Goal: Entertainment & Leisure: Consume media (video, audio)

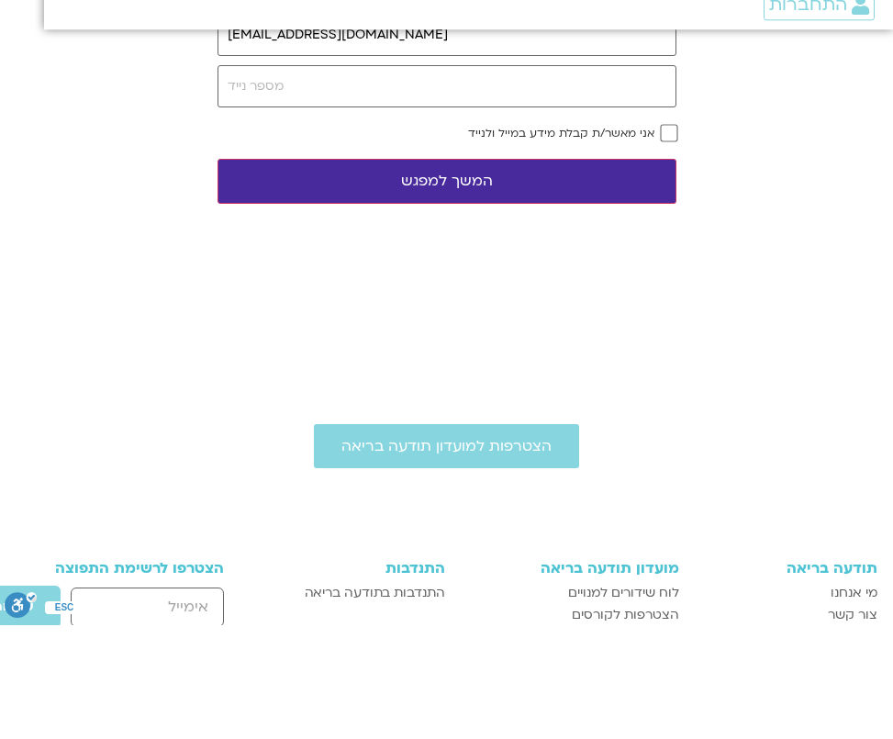
type input "[EMAIL_ADDRESS][DOMAIN_NAME]"
click at [523, 217] on input "tel" at bounding box center [447, 201] width 459 height 42
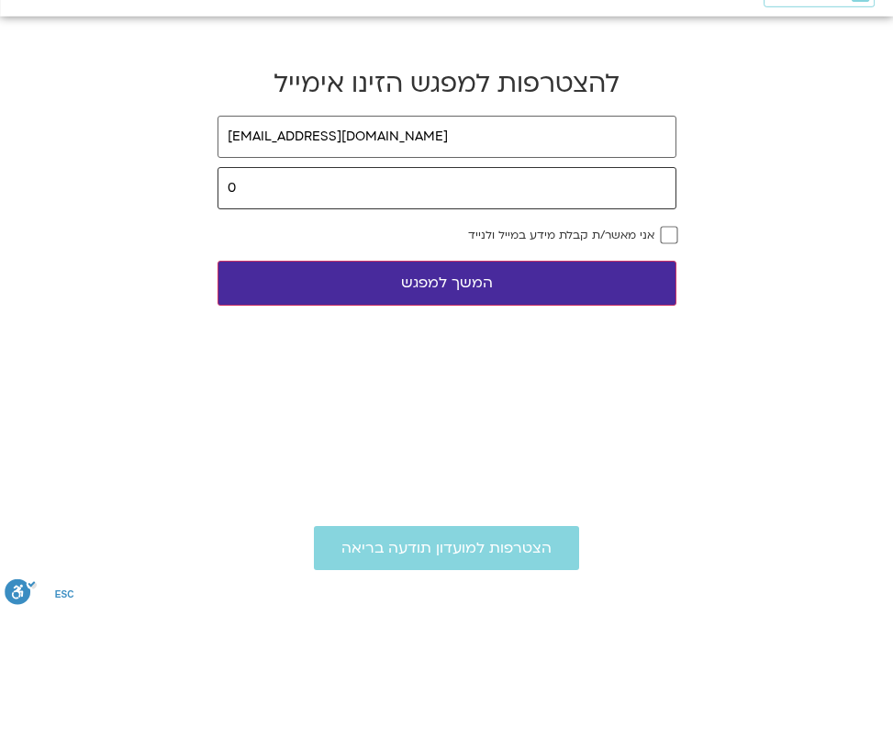
scroll to position [6, 0]
type input "0546782098"
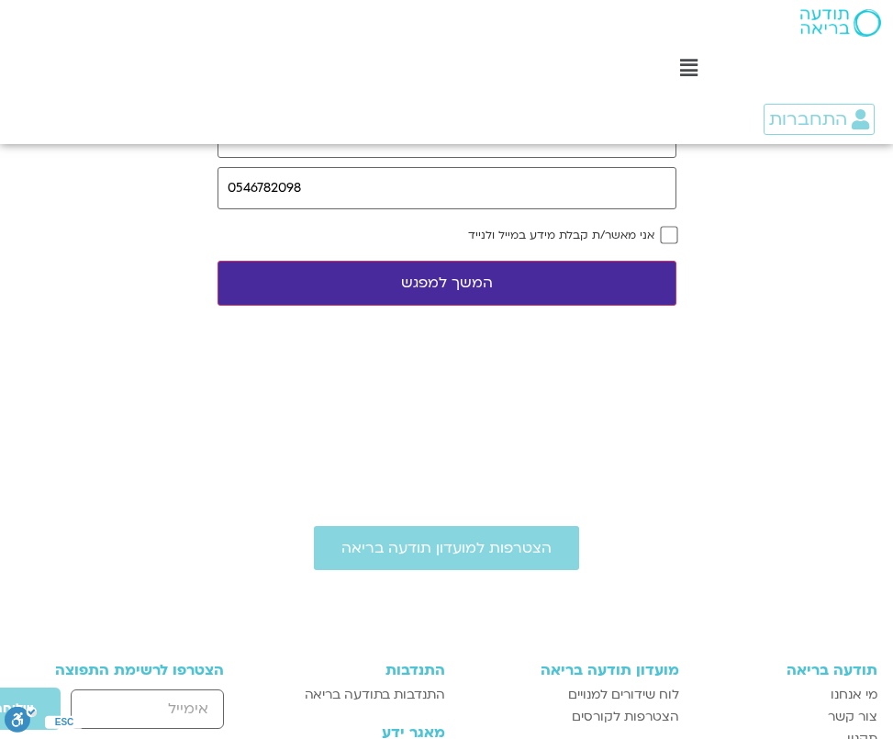
click at [545, 288] on button "המשך למפגש" at bounding box center [447, 283] width 459 height 45
click at [492, 261] on button "המשך למפגש" at bounding box center [447, 283] width 459 height 45
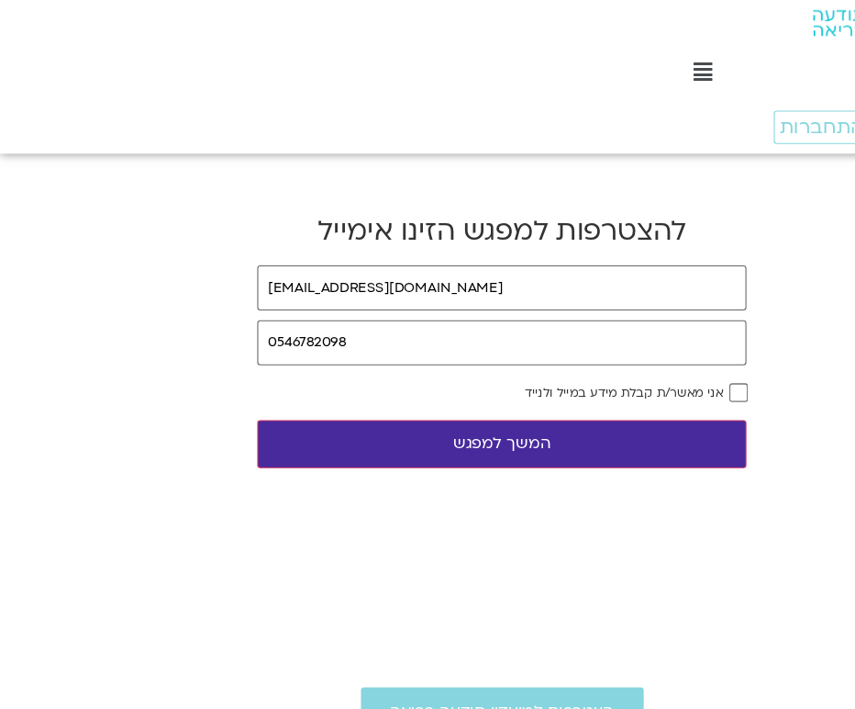
scroll to position [0, 30]
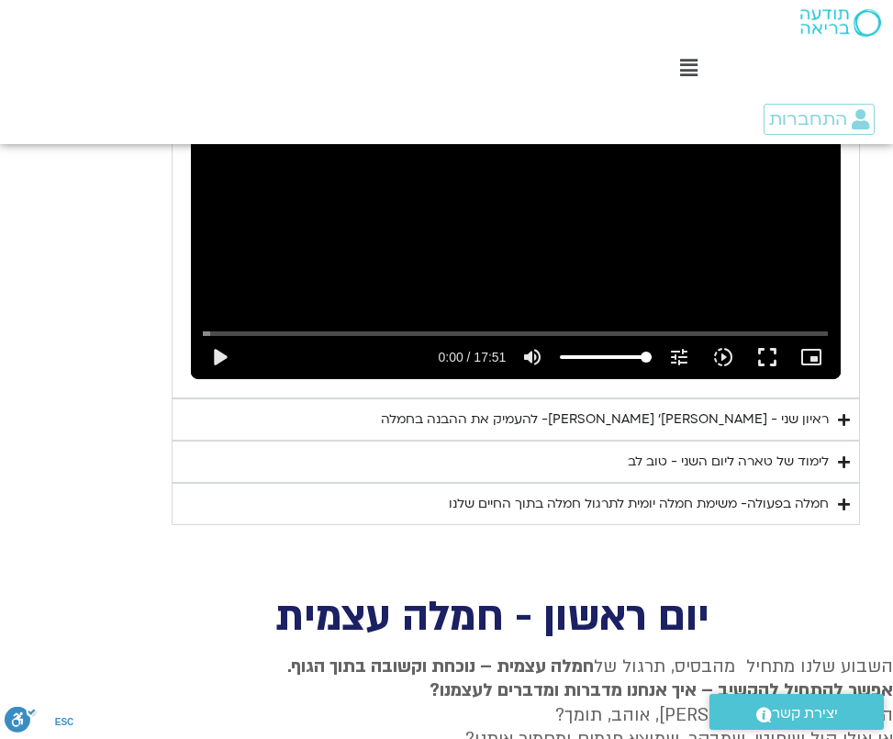
scroll to position [5880, 0]
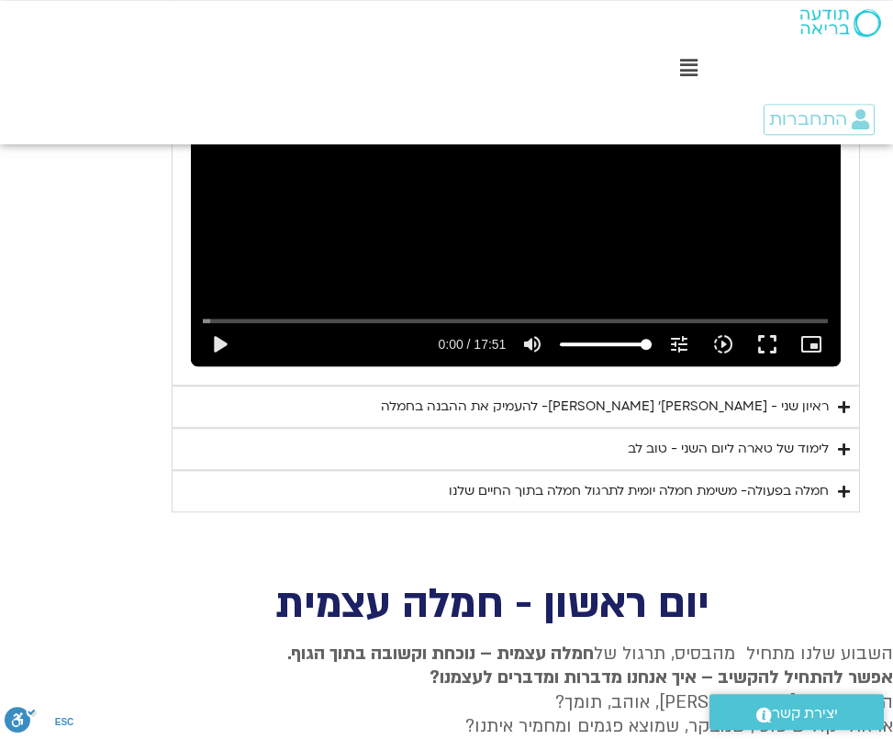
click at [722, 396] on div "ראיון שני - [PERSON_NAME]׳ [PERSON_NAME]- להעמיק את ההבנה בחמלה" at bounding box center [605, 407] width 448 height 22
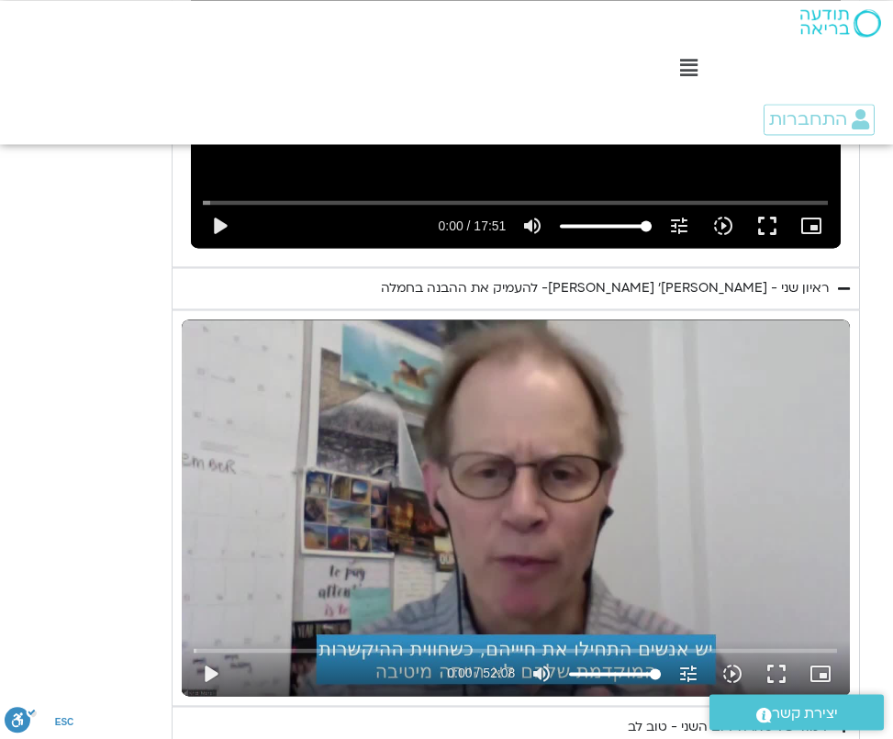
scroll to position [6031, 0]
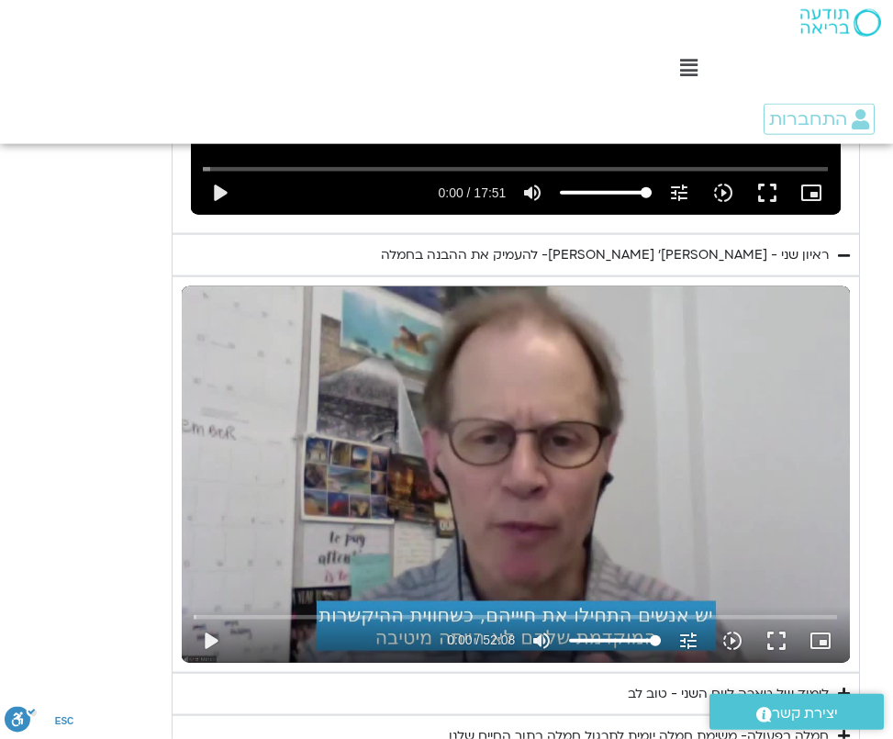
click at [229, 619] on button "play_arrow" at bounding box center [210, 641] width 44 height 44
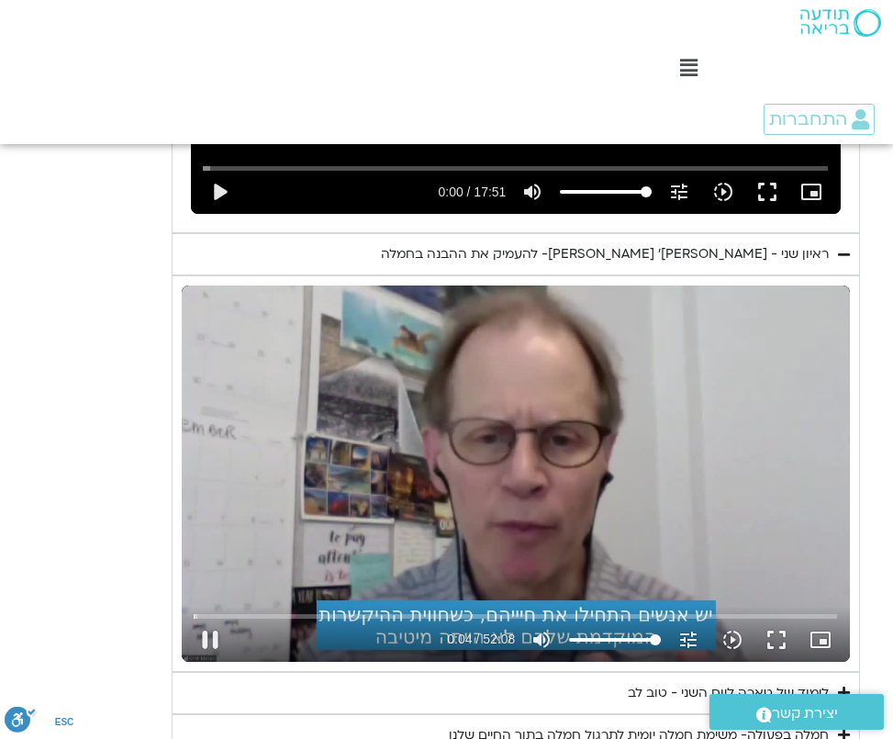
click at [788, 618] on button "fullscreen" at bounding box center [777, 640] width 44 height 44
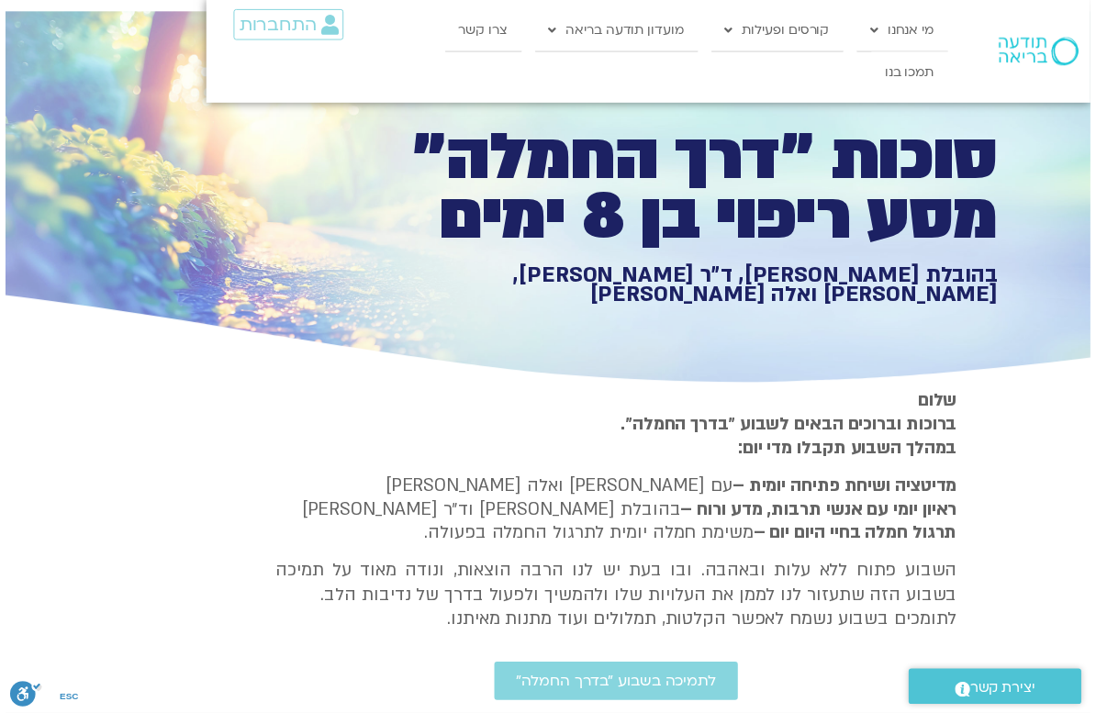
scroll to position [22, 0]
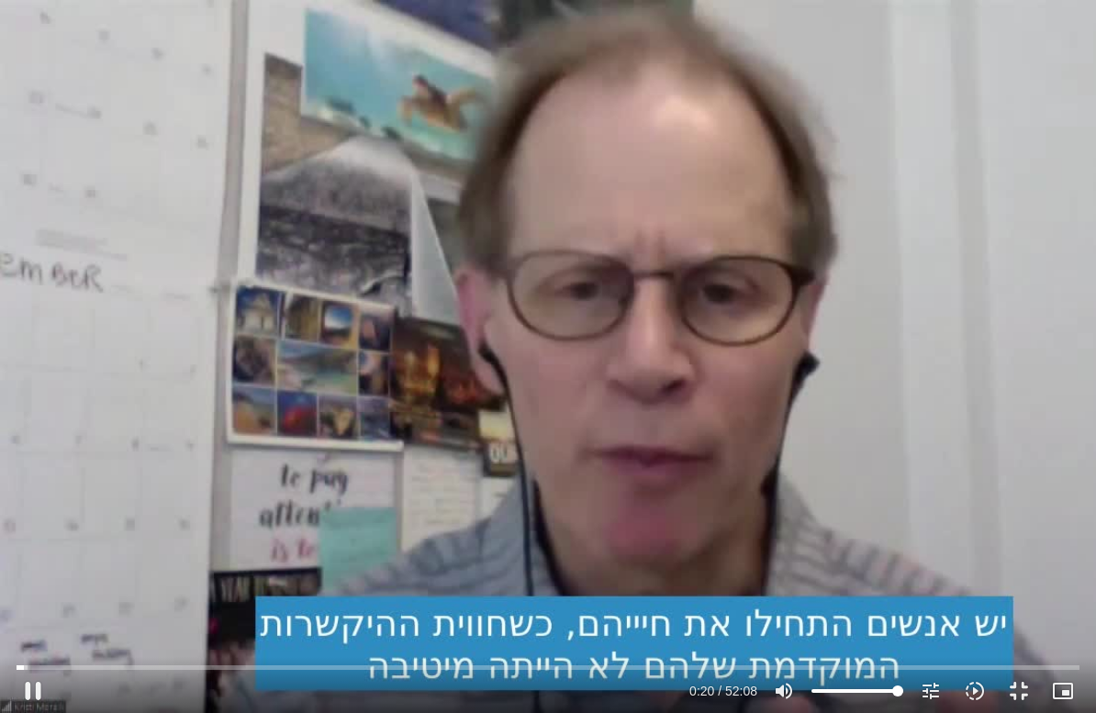
click at [34, 686] on button "pause" at bounding box center [33, 691] width 44 height 44
click at [43, 696] on button "play_arrow" at bounding box center [33, 691] width 44 height 44
click at [50, 691] on button "pause" at bounding box center [33, 691] width 44 height 44
click at [50, 691] on button "play_arrow" at bounding box center [33, 691] width 44 height 44
click at [47, 695] on button "pause" at bounding box center [33, 691] width 44 height 44
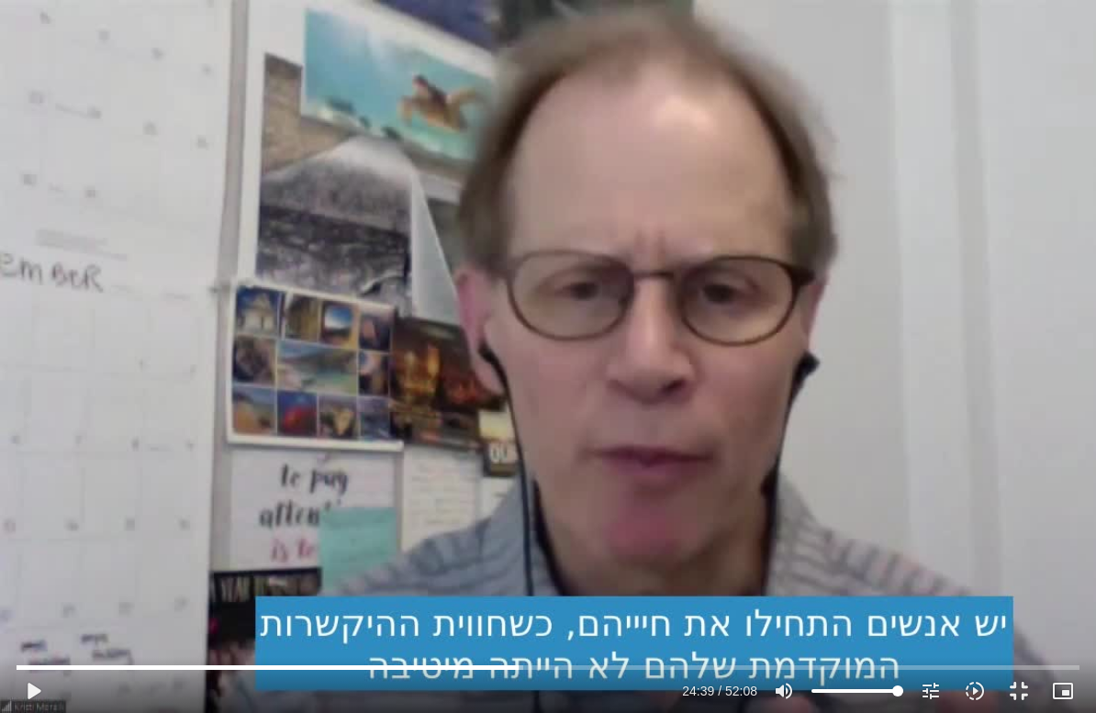
click at [848, 687] on icon "picture_in_picture_alt" at bounding box center [1063, 691] width 22 height 22
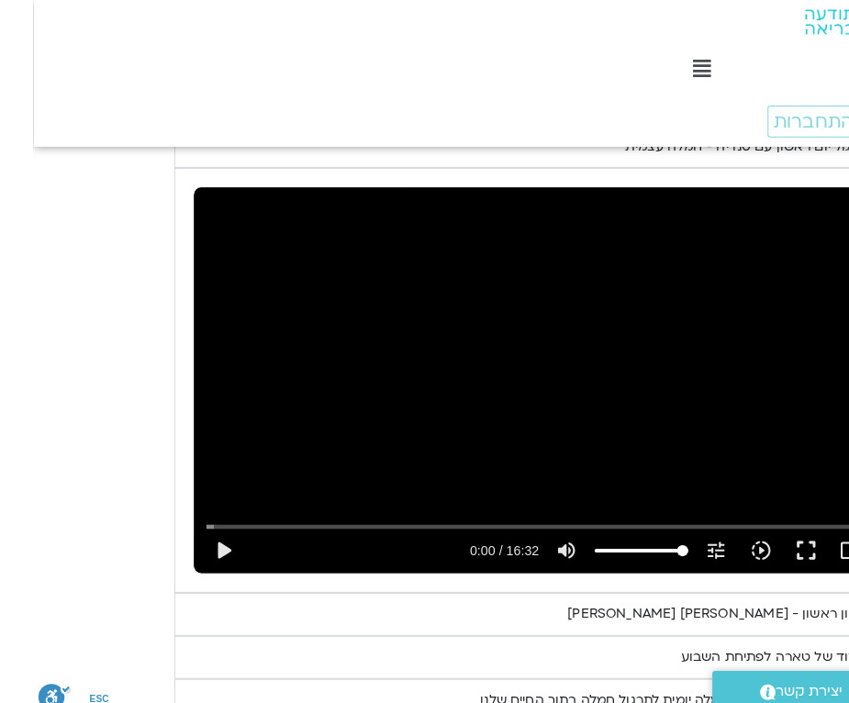
scroll to position [0, 0]
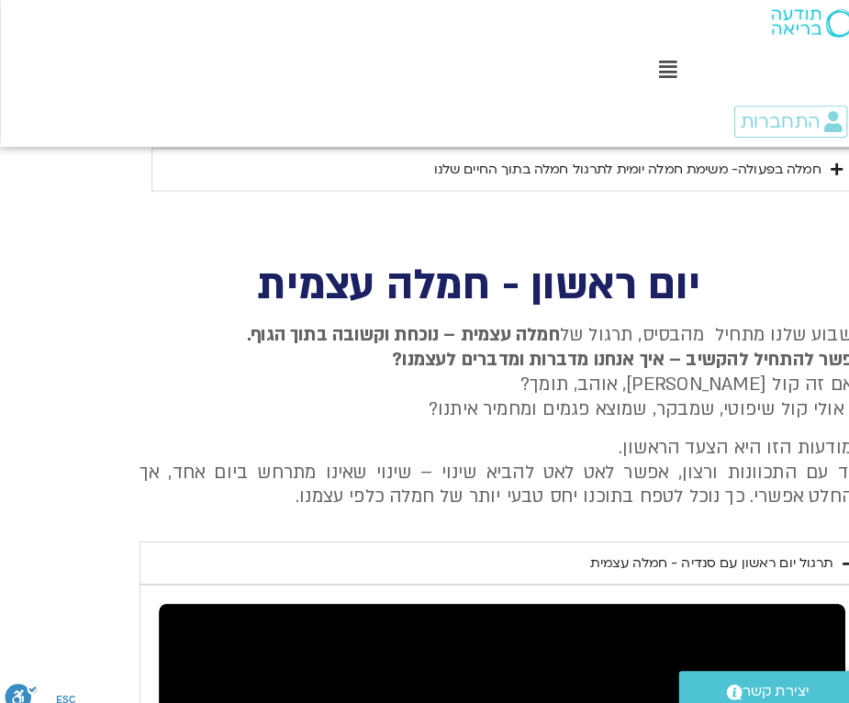
click at [579, 542] on div "תרגול יום ראשון עם סנדיה - חמלה עצמית" at bounding box center [698, 553] width 238 height 22
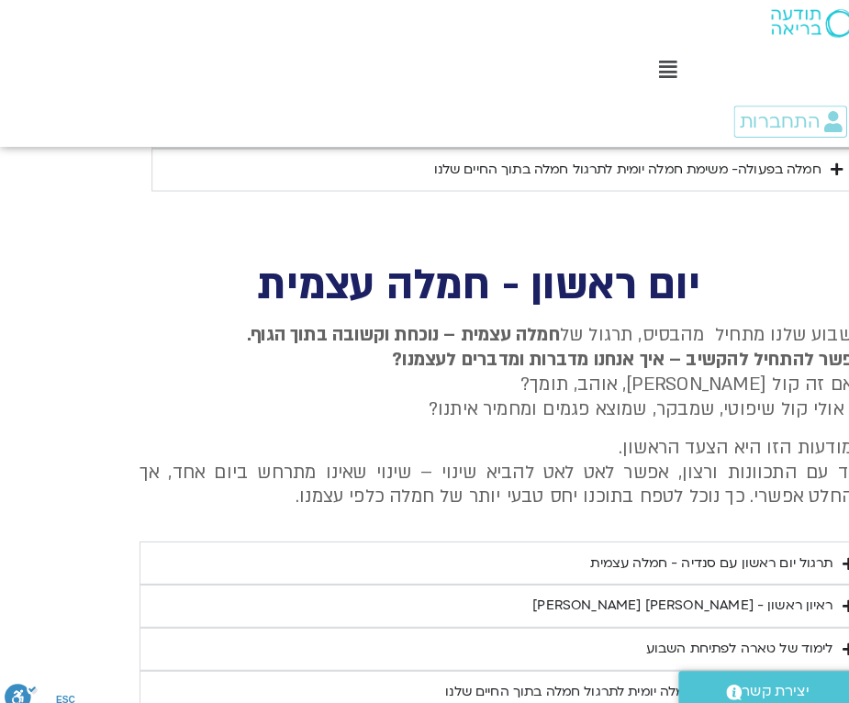
click at [802, 531] on summary "תרגול יום ראשון עם סנדיה - חמלה עצמית" at bounding box center [492, 552] width 711 height 42
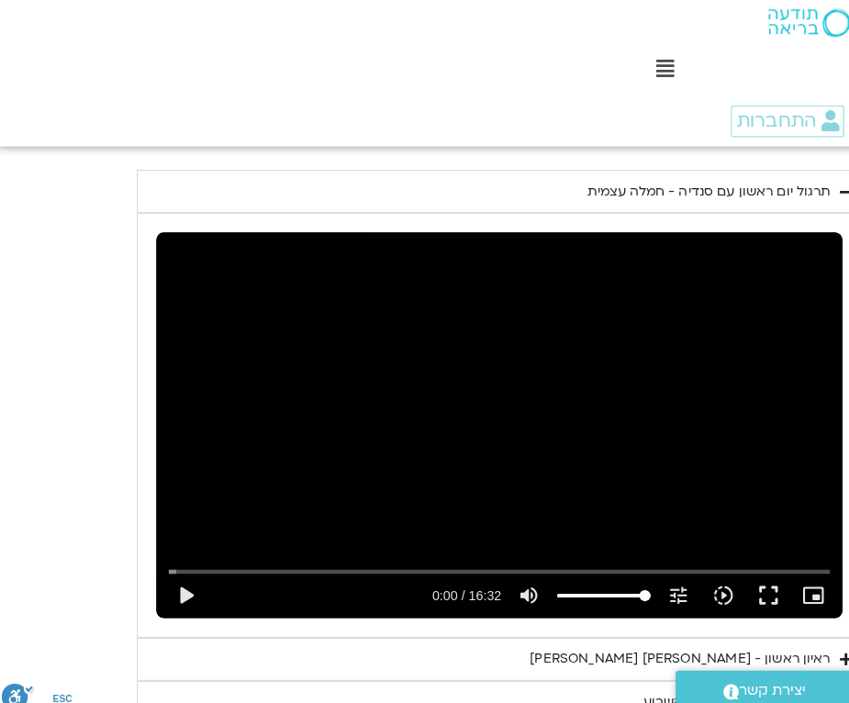
click at [173, 563] on button "play_arrow" at bounding box center [184, 585] width 44 height 44
type input "3128.933333"
type input "0.030475249979645"
type input "3128.933333"
type input "0.156989541603252"
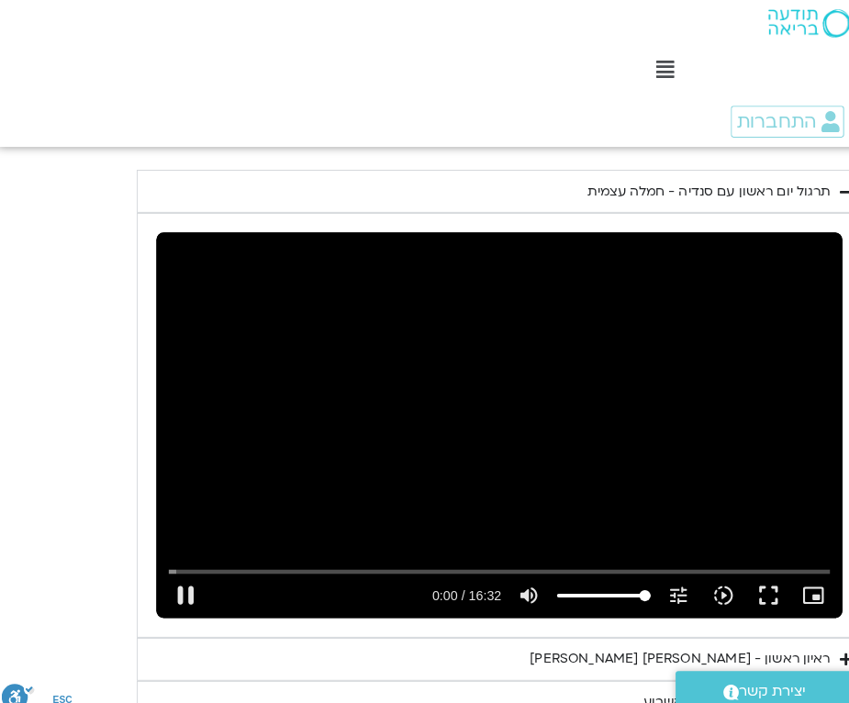
type input "3128.933333"
type input "0.246688916580752"
type input "3128.933333"
type input "0.257464332855191"
type input "3128.933333"
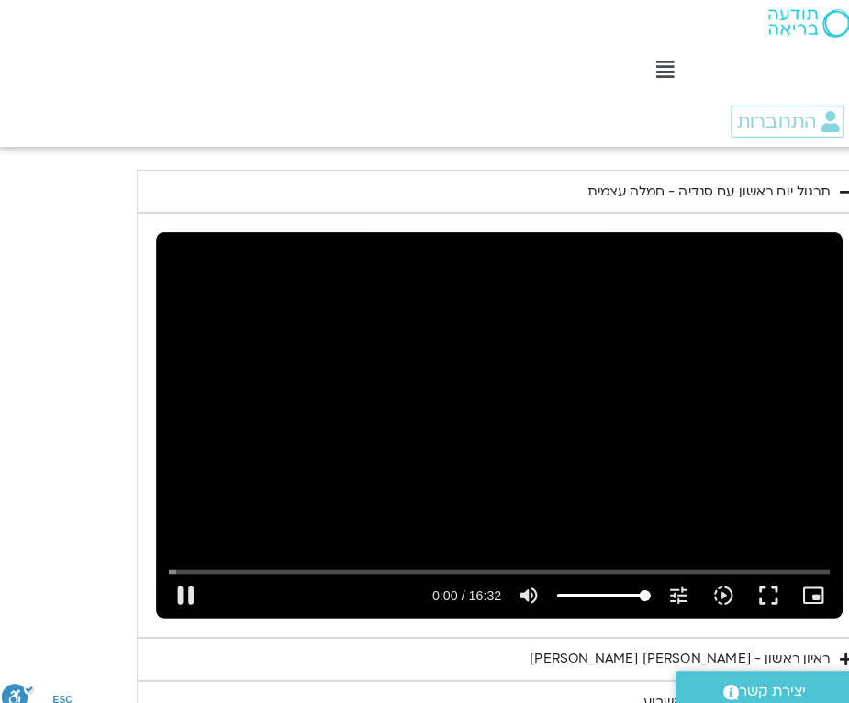
type input "0.382559832960497"
type input "3128.933333"
type input "0.508371042049859"
type input "3128.933333"
type input "0.633474541335817"
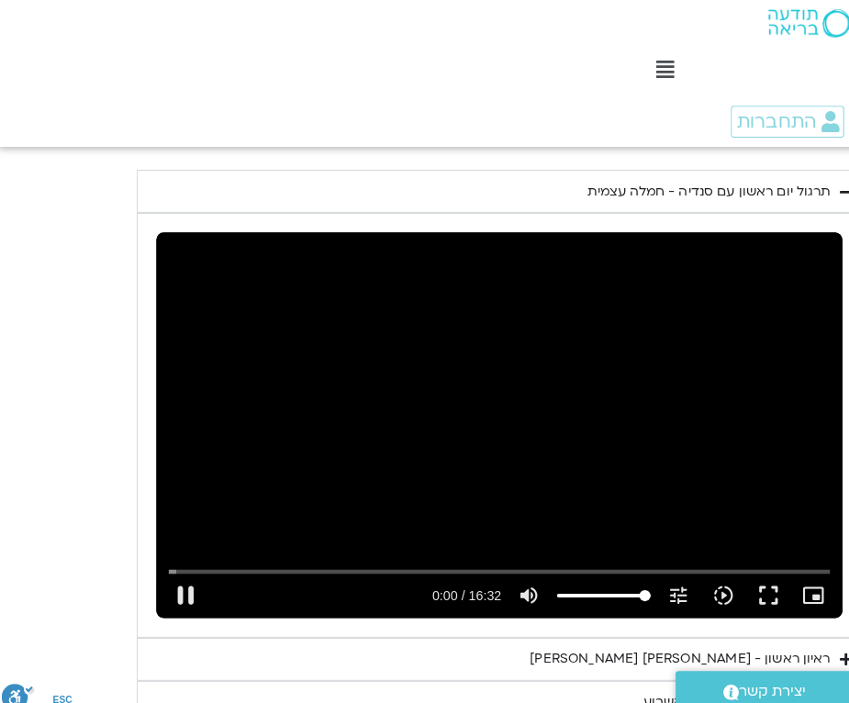
type input "3128.933333"
type input "0.75992091697364"
type input "3128.933333"
type input "0.885792125548442"
type input "3128.933333"
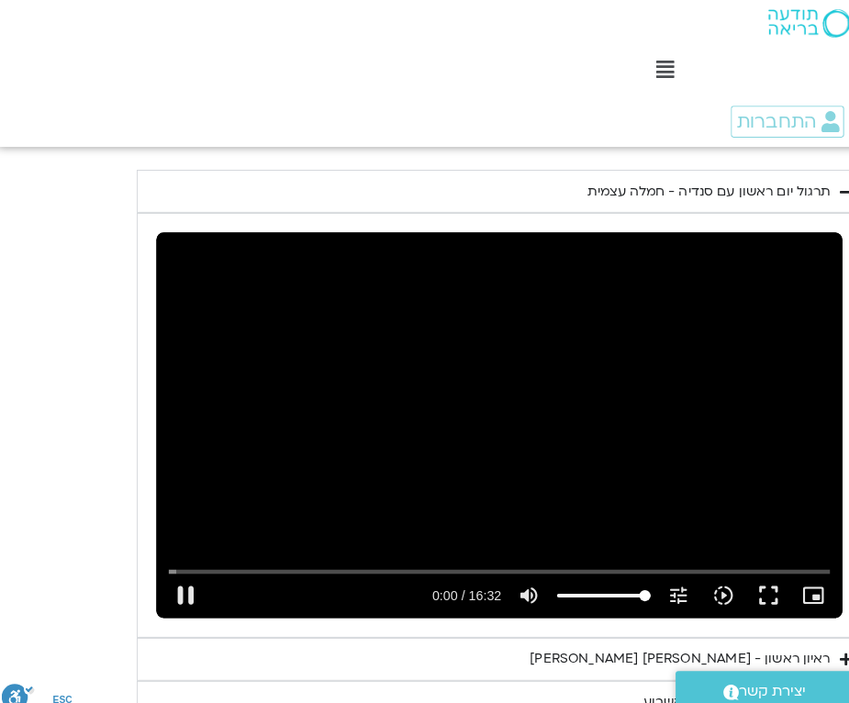
type input "1.01116020817121"
type input "3128.933333"
type input "1.1374308743811"
type input "3128.933333"
type input "1.26257979125717"
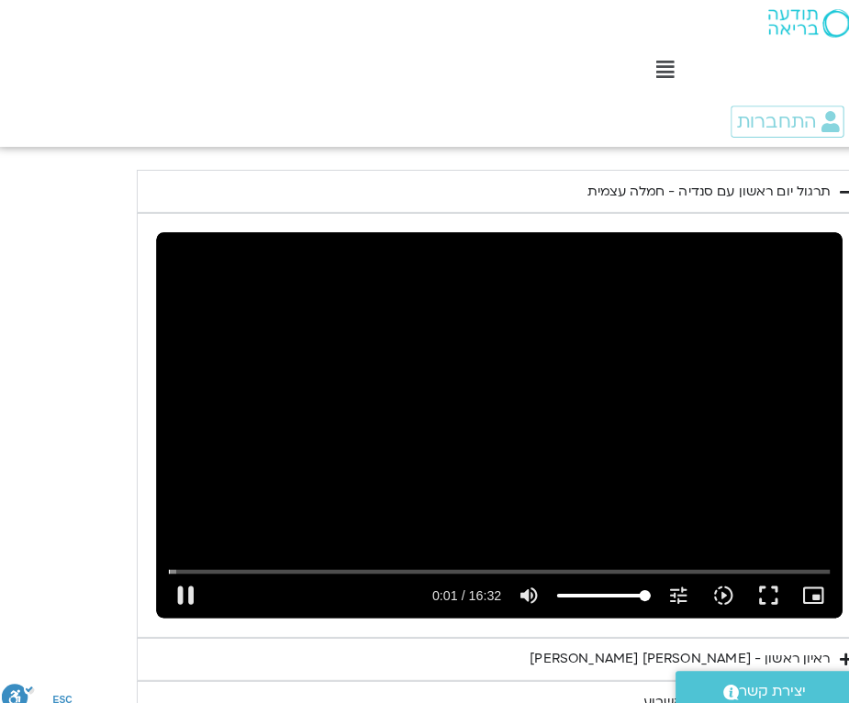
type input "3128.933333"
type input "1.38781058337454"
type input "3128.933333"
type input "1.51288679096634"
type input "3128.933333"
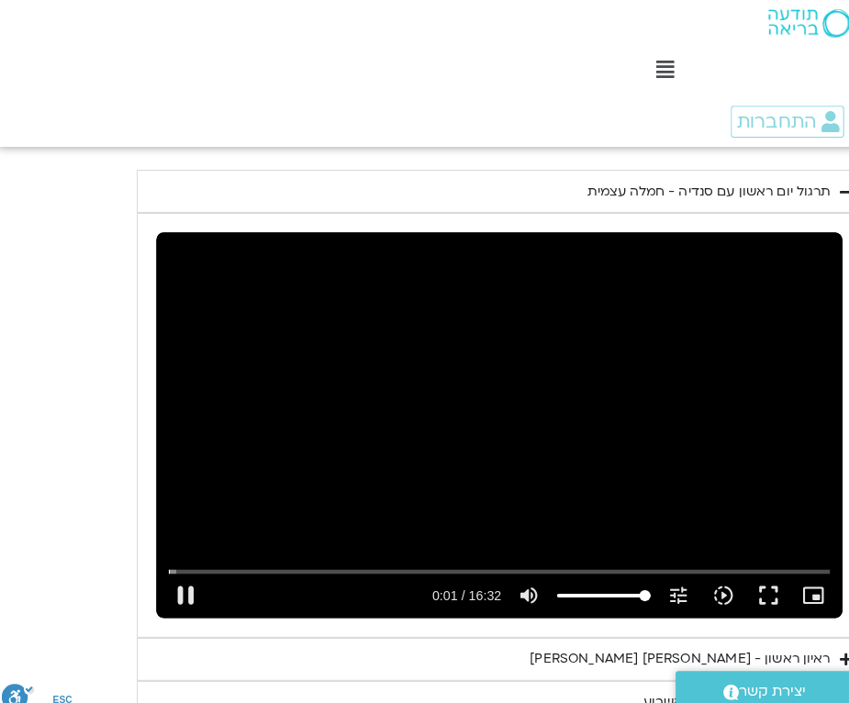
type input "1.63873291648623"
type input "3128.933333"
type input "1.76436033284009"
type input "3128.933333"
type input "1.89026991619238"
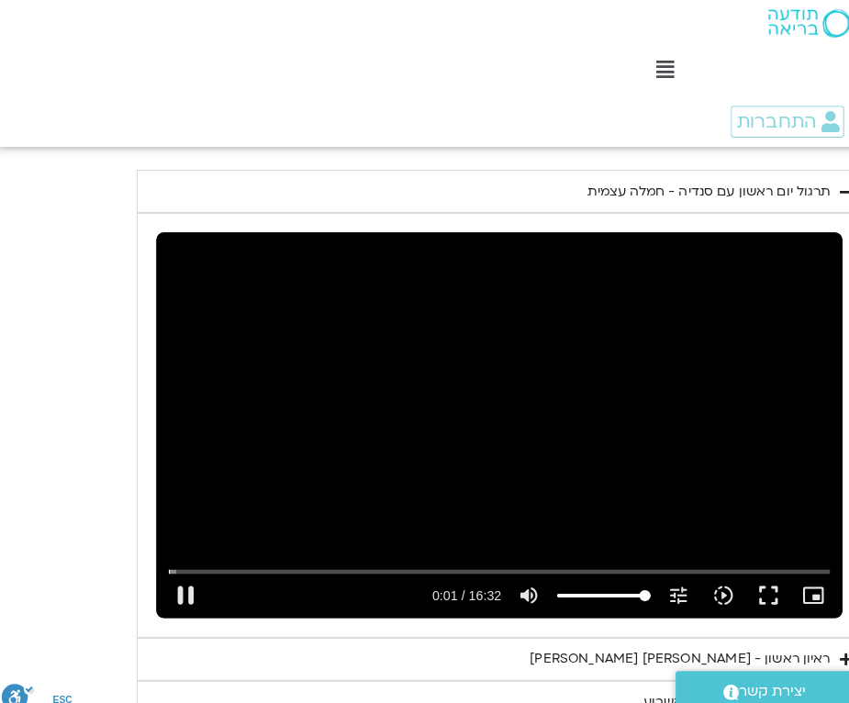
type input "3128.933333"
type input "2.01597808244199"
type input "3128.933333"
type input "2.14116779044635"
type input "3128.933333"
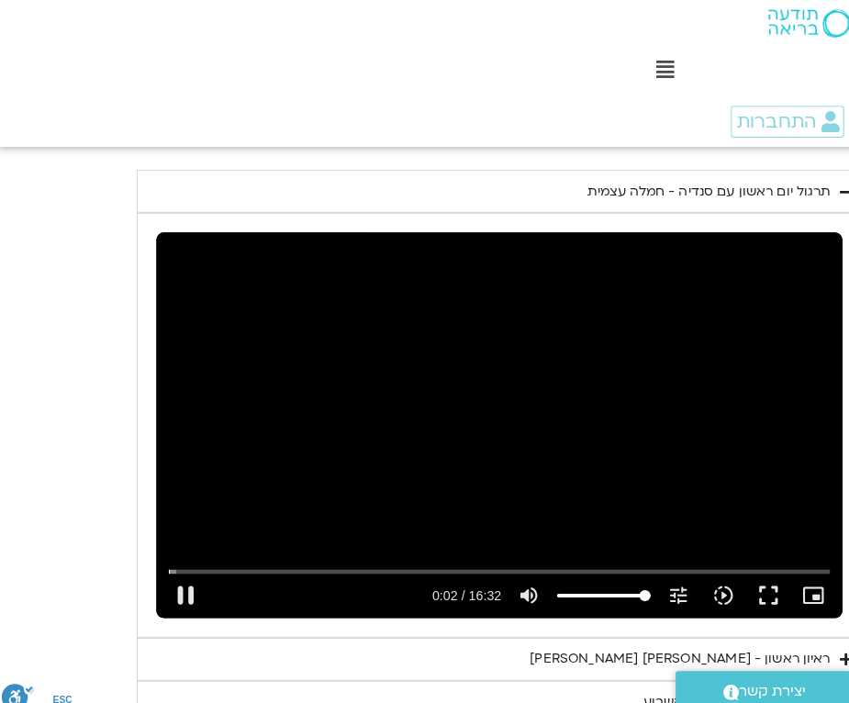
type input "2.26666095759933"
type input "3128.933333"
type input "2.39224370731904"
type input "3128.933333"
type input "2.51765166566341"
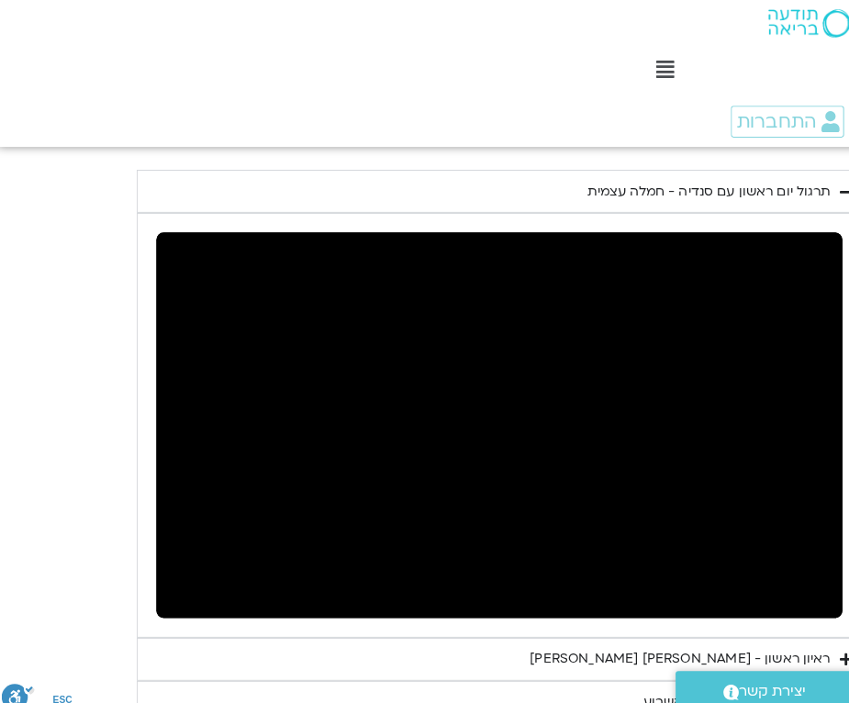
type input "3128.933333"
type input "3.12192745868083"
type input "3128.933333"
type input "3.14817608369481"
type input "3128.933333"
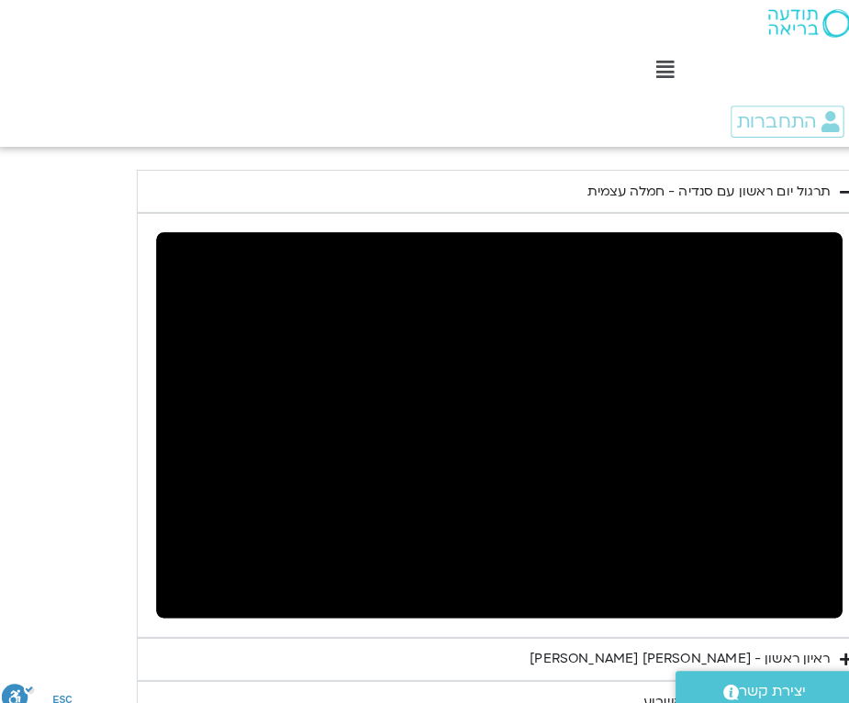
type input "3.27348629172722"
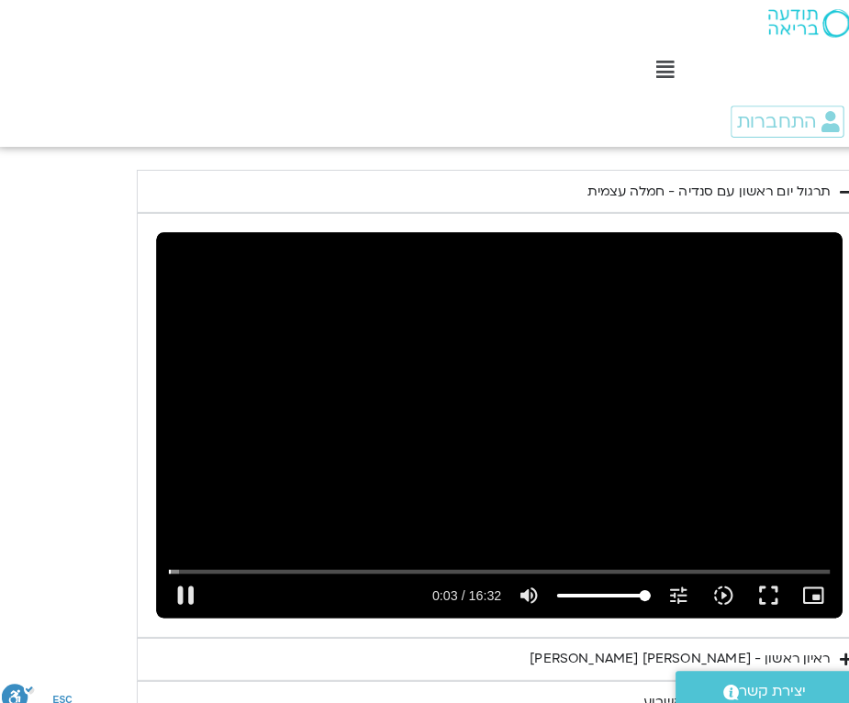
type input "3128.933333"
type input "3.39875245878049"
type input "3128.933333"
type input "3.52414370827226"
type input "3128.933333"
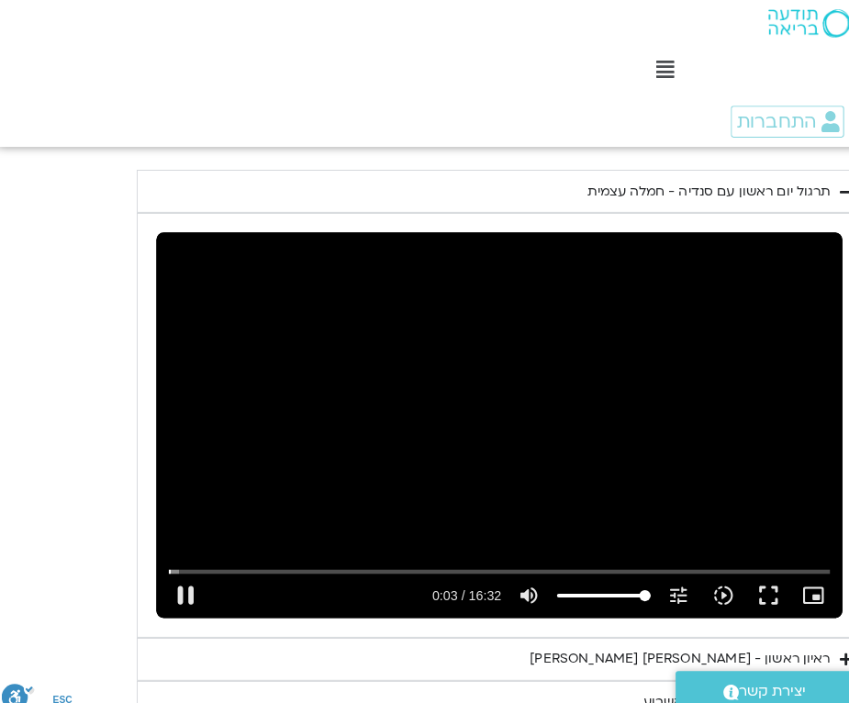
type input "3.64933779177582"
type input "3128.933333"
type input "3.77475229214204"
type input "3128.933333"
click at [173, 562] on button "pause" at bounding box center [184, 584] width 44 height 44
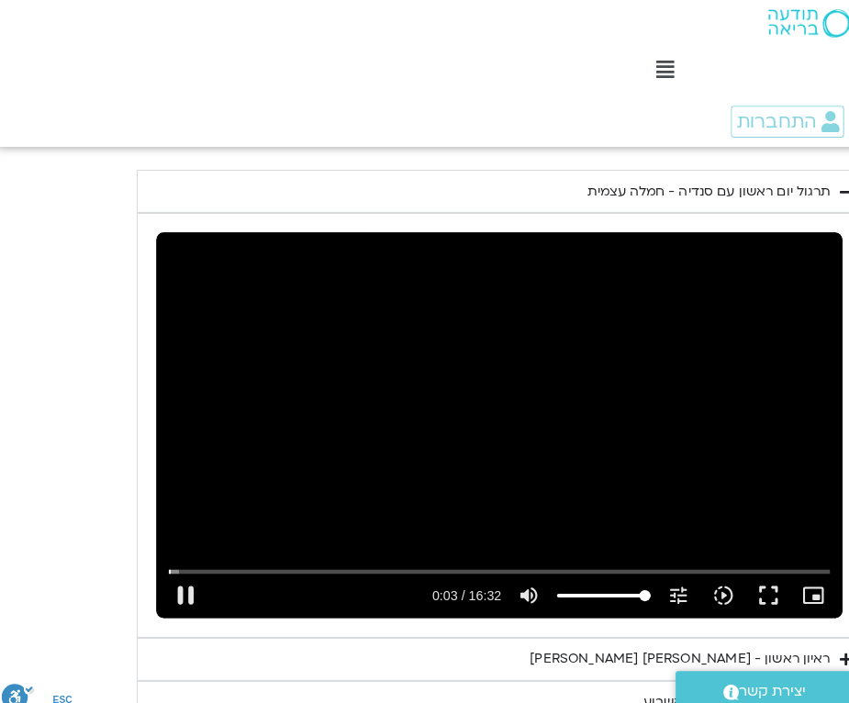
type input "3.95455104067171"
type input "3128.933333"
type input "3.95455104067171"
type input "3128.933333"
type input "3.95455104067171"
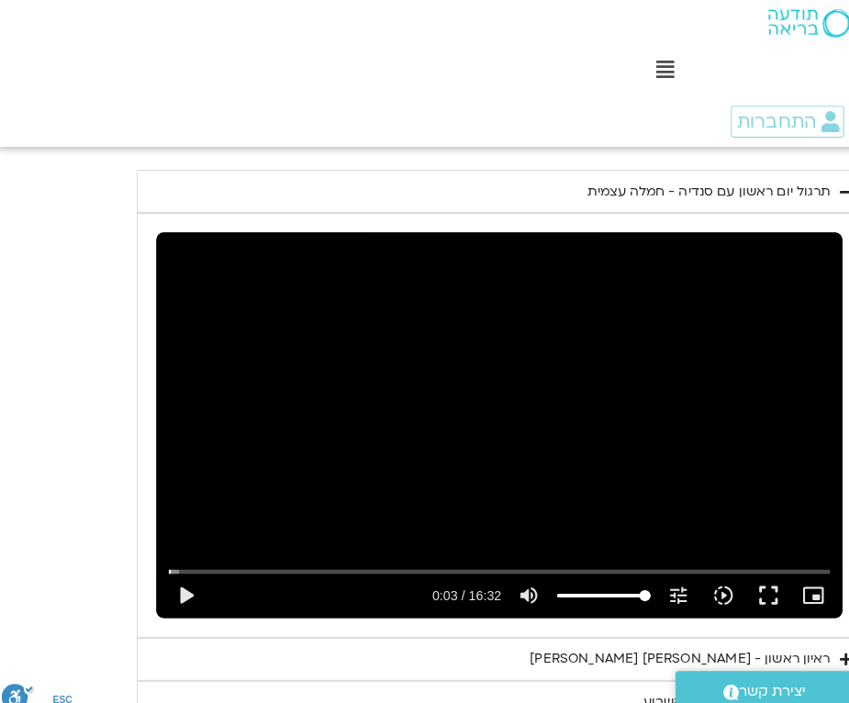
type input "3128.933333"
type input "3.95455104067171"
type input "3128.933333"
type input "3.95455104067171"
type input "3128.933333"
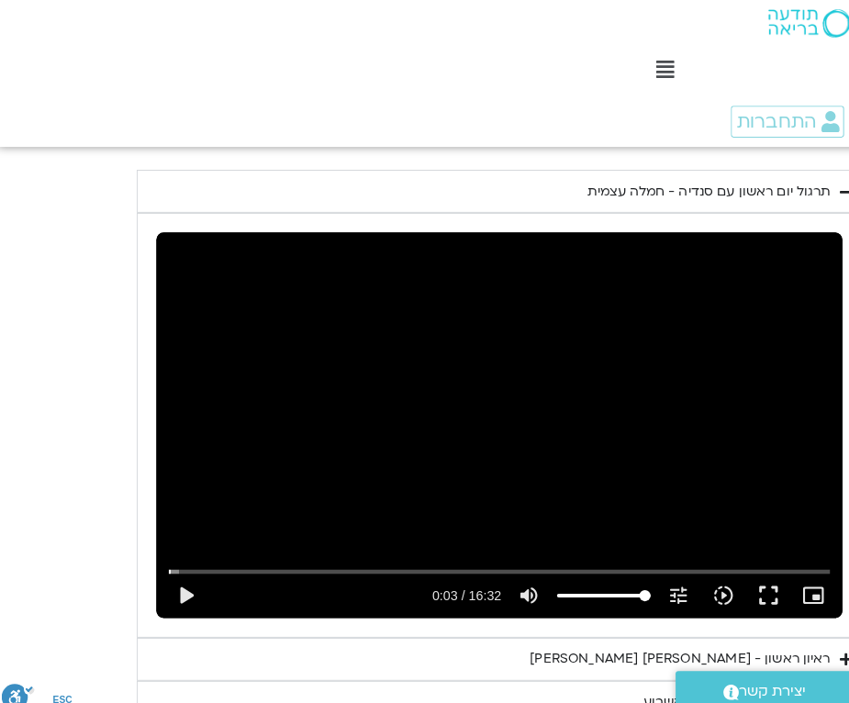
type input "3.95455104067171"
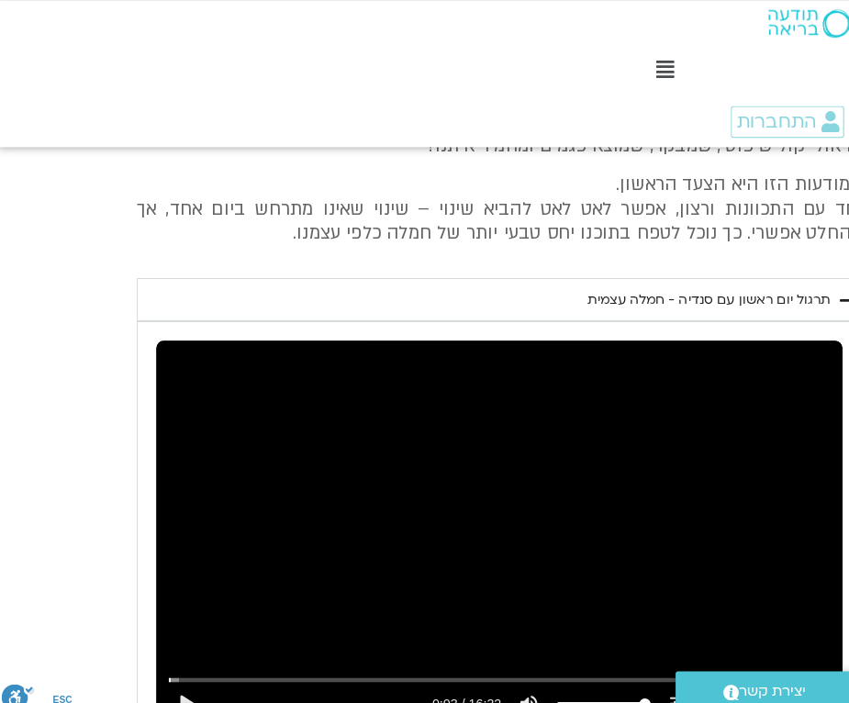
type input "3128.933333"
type input "3.95455104067171"
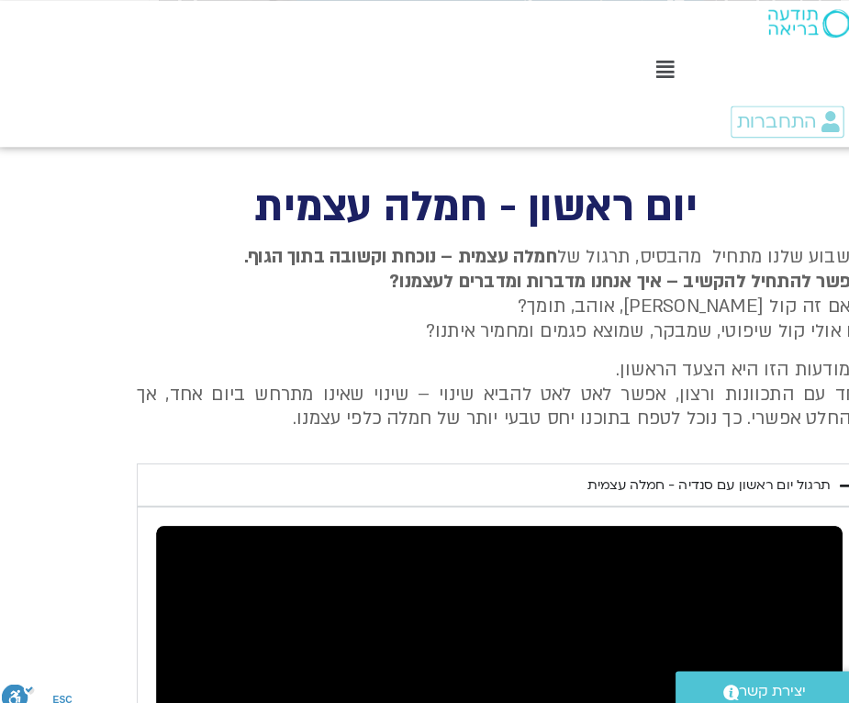
type input "3128.933333"
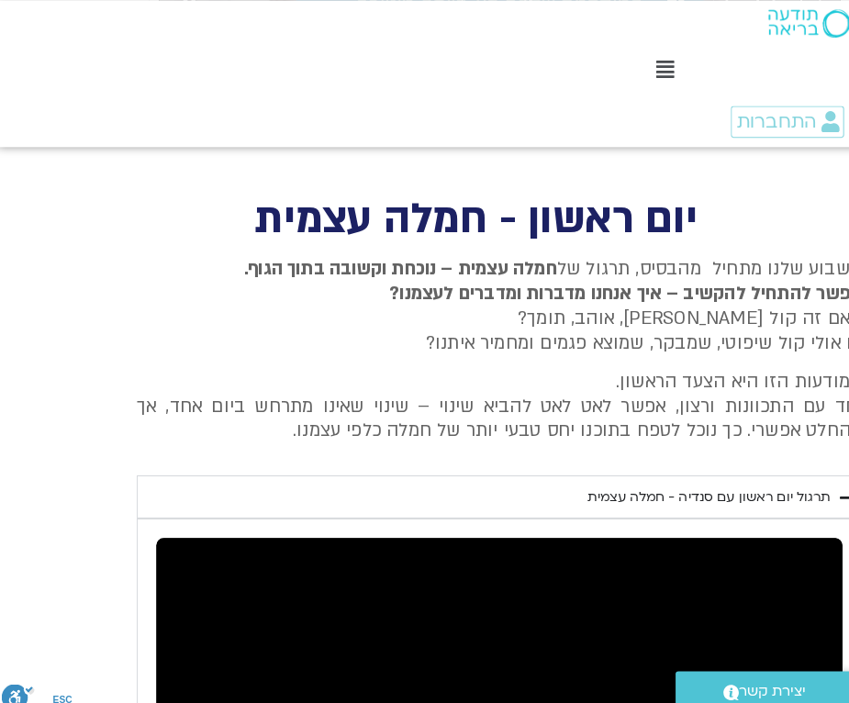
type input "3.95455104067171"
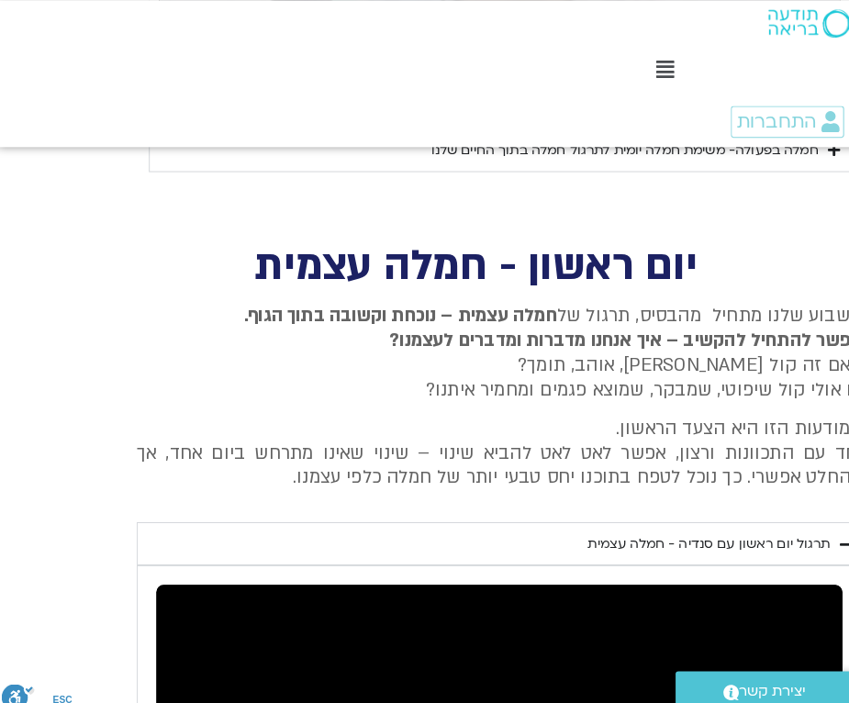
type input "3128.933333"
type input "3.95455104067171"
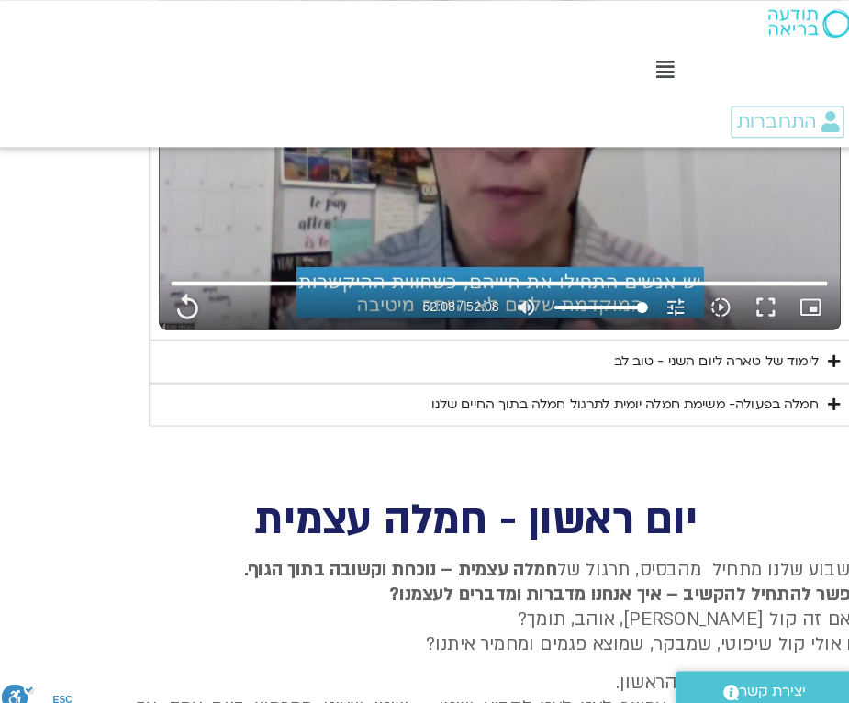
type input "3128.933333"
type input "3.95455104067171"
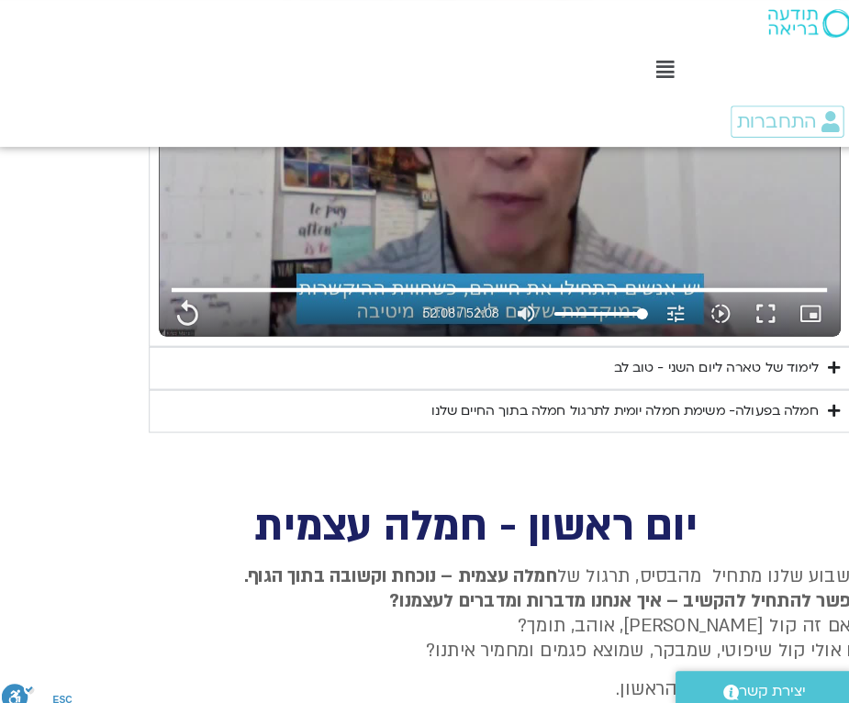
type input "3128.933333"
type input "3.95455104067171"
type input "3128.933333"
type input "3.95455104067171"
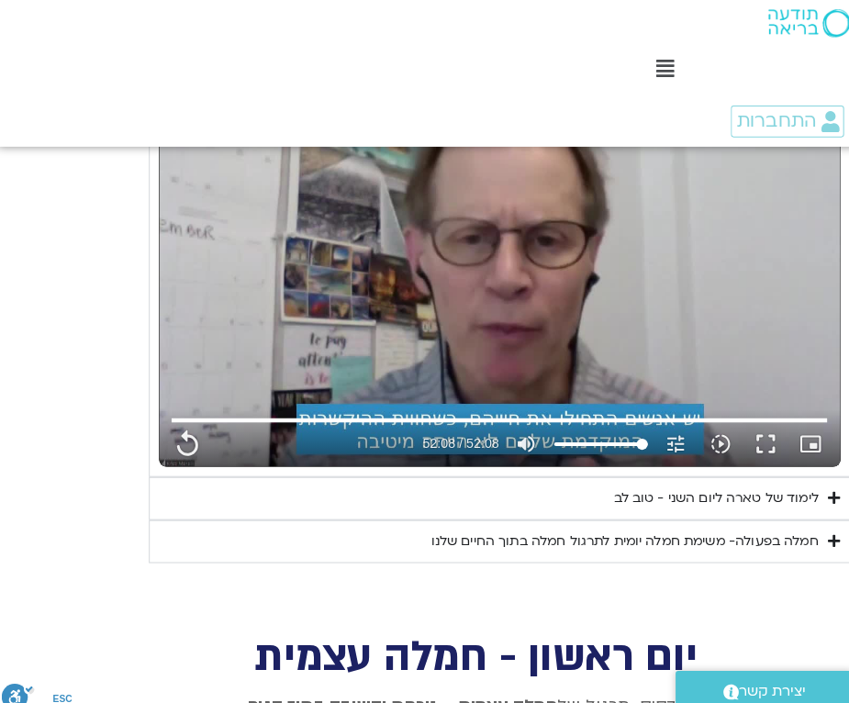
type input "3128.933333"
type input "3.95455104067171"
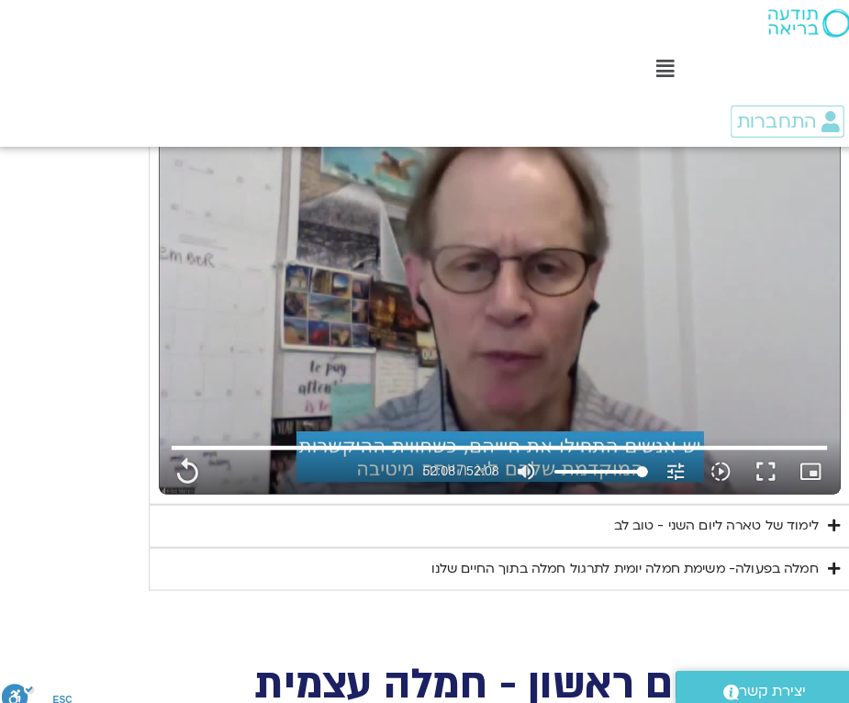
type input "3128.933333"
type input "3.95455104067171"
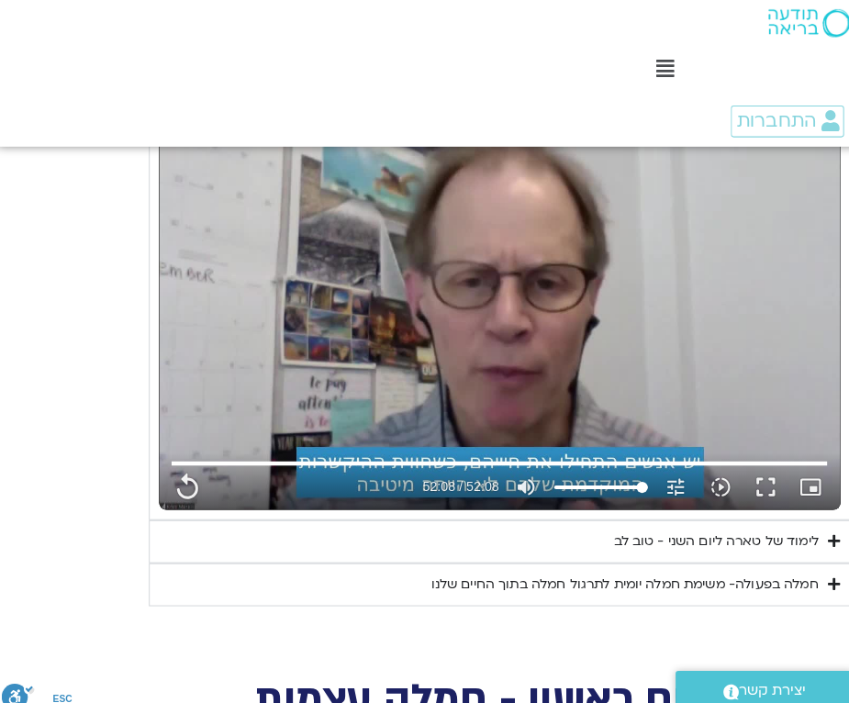
type input "3128.933333"
type input "3.95455104067171"
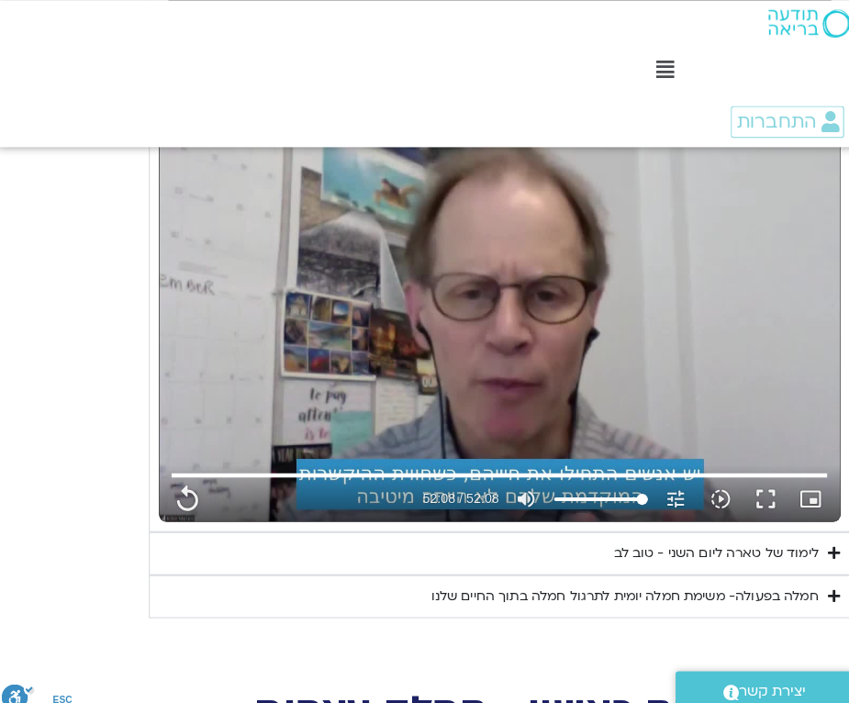
type input "3128.933333"
type input "3.95455104067171"
type input "3128.933333"
type input "3.95455104067171"
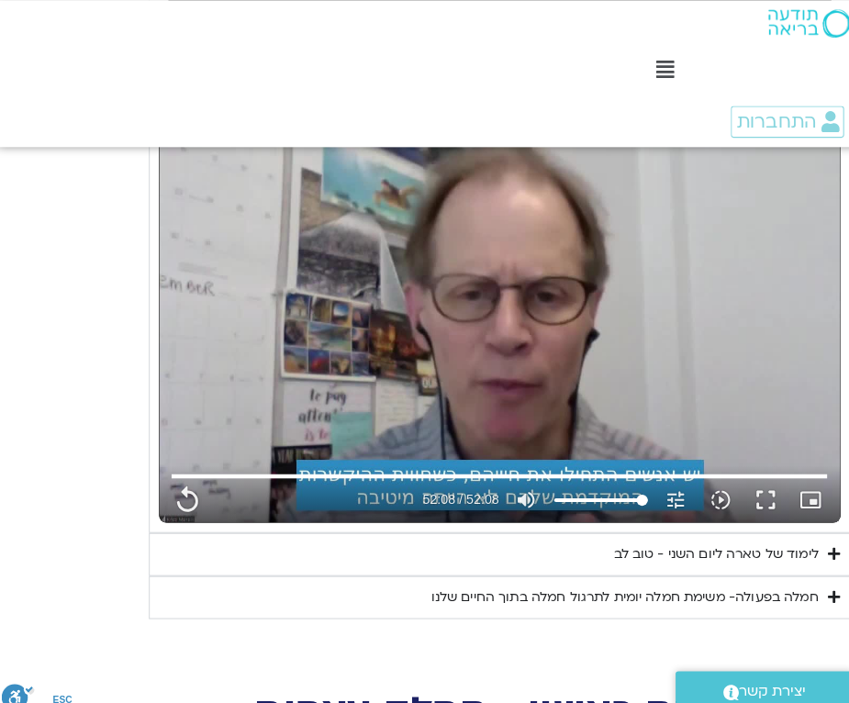
type input "3128.933333"
type input "3.95455104067171"
type input "3128.933333"
type input "3.95455104067171"
type input "3128.933333"
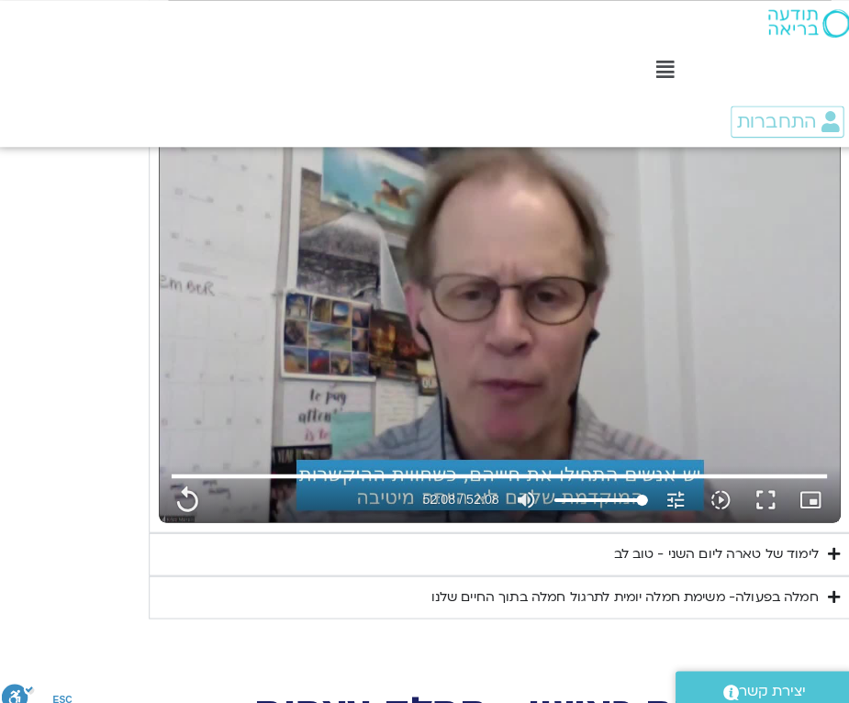
type input "3.95455104067171"
type input "3128.933333"
type input "3.95455104067171"
type input "3128.933333"
type input "3.95455104067171"
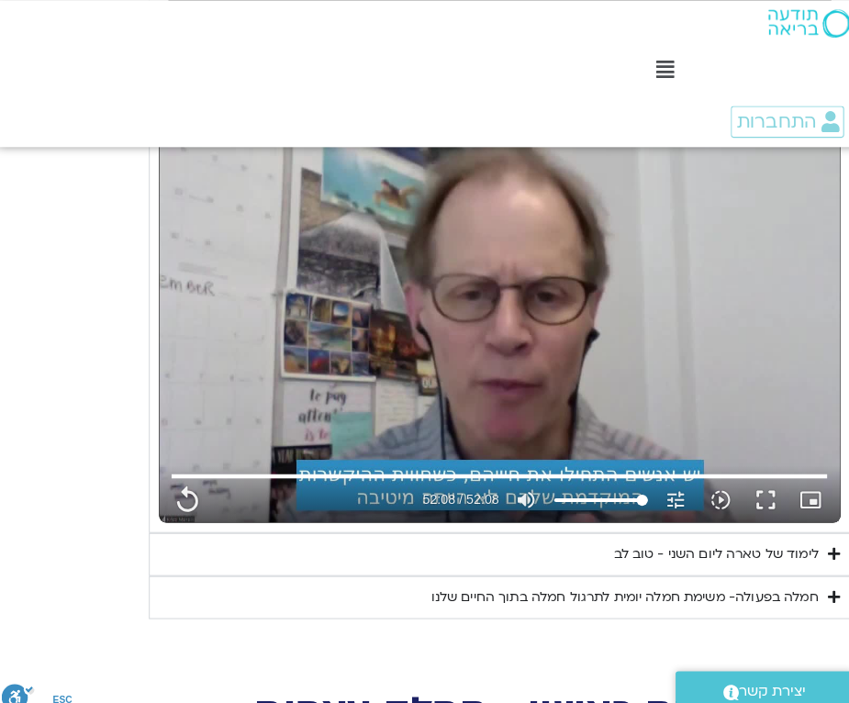
type input "3128.933333"
type input "3.95455104067171"
type input "3128.933333"
type input "3.95455104067171"
type input "3128.933333"
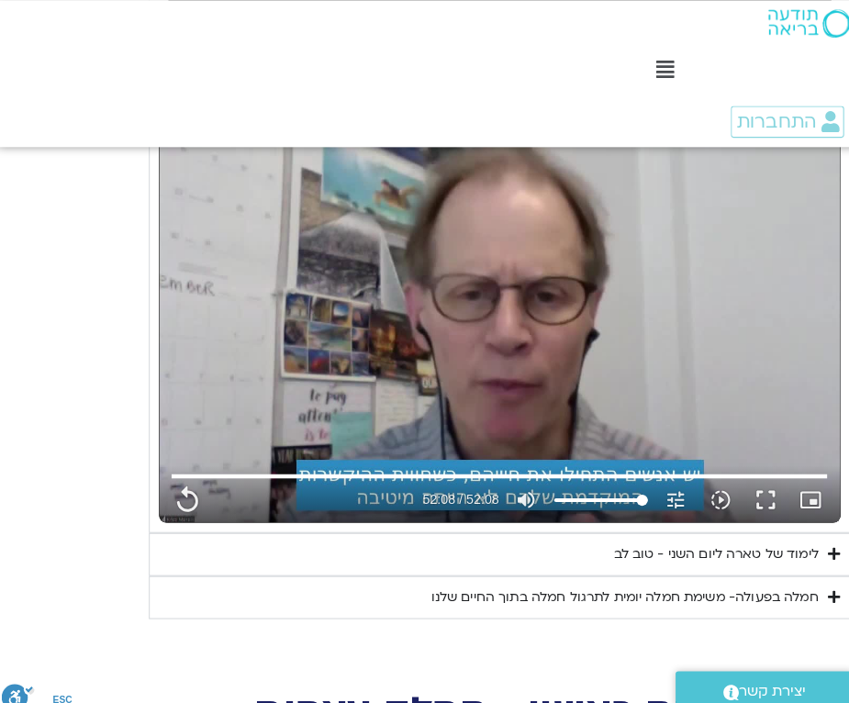
type input "3.95455104067171"
type input "3128.933333"
type input "3.95455104067171"
type input "3128.933333"
type input "3.95455104067171"
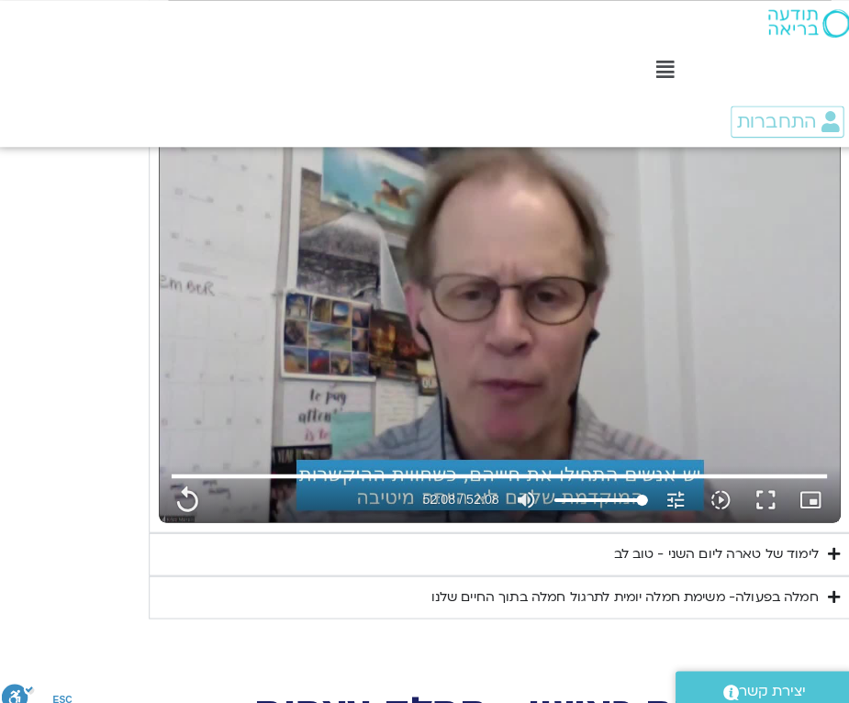
type input "3128.933333"
type input "3.95455104067171"
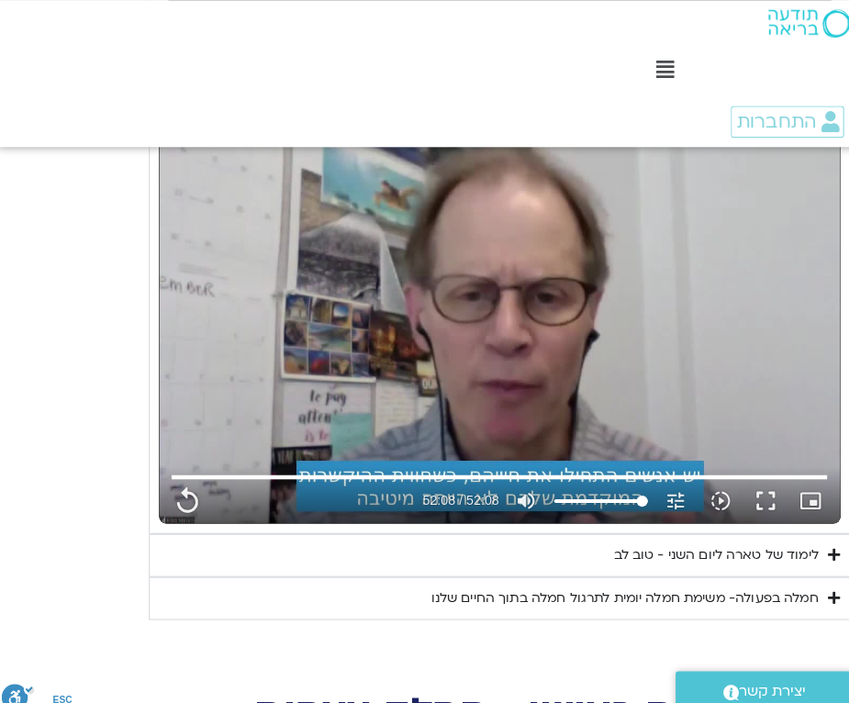
type input "3128.933333"
type input "3.95455104067171"
type input "3128.933333"
type input "3.95455104067171"
type input "3128.933333"
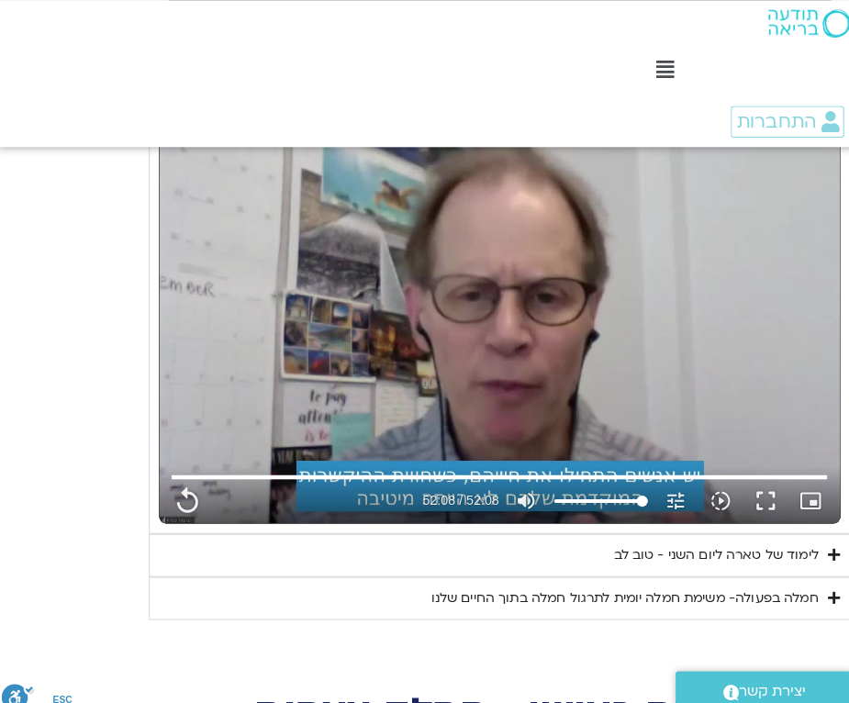
type input "3.95455104067171"
type input "3128.933333"
type input "3.95455104067171"
type input "3128.933333"
type input "3.95455104067171"
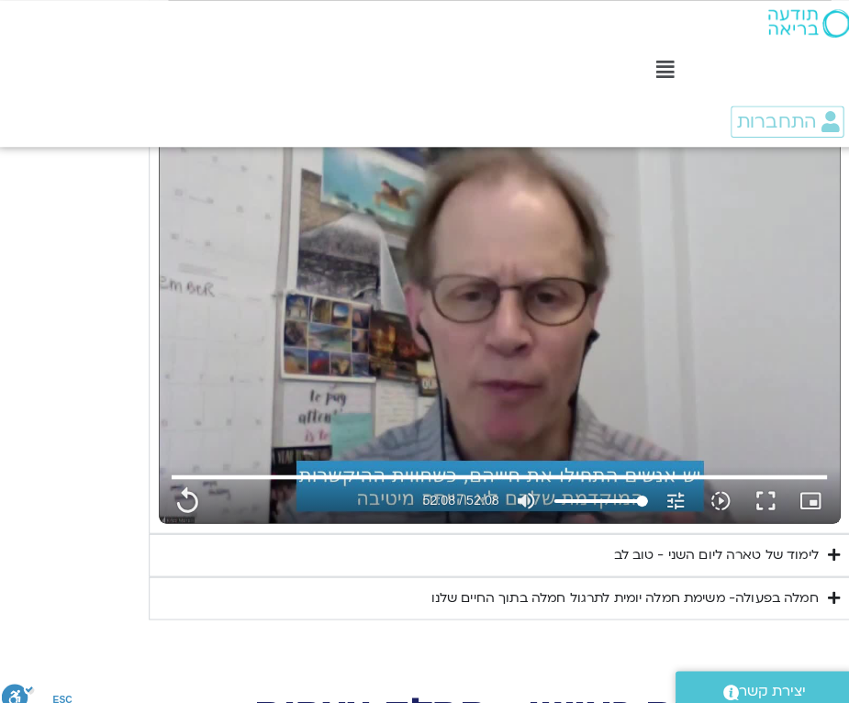
type input "3128.933333"
type input "3.95455104067171"
type input "3128.933333"
type input "3.95455104067171"
type input "3128.933333"
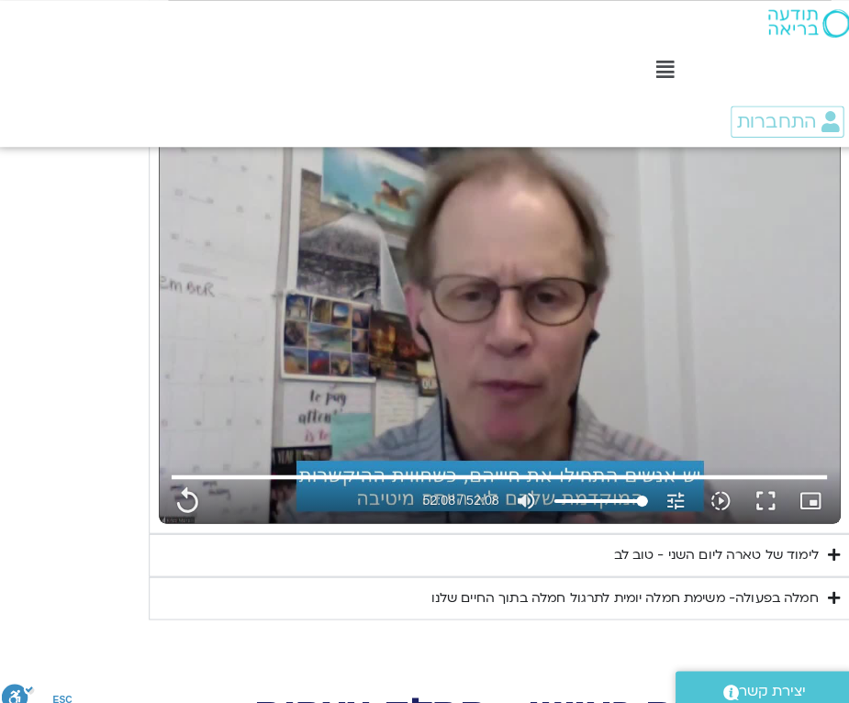
type input "3.95455104067171"
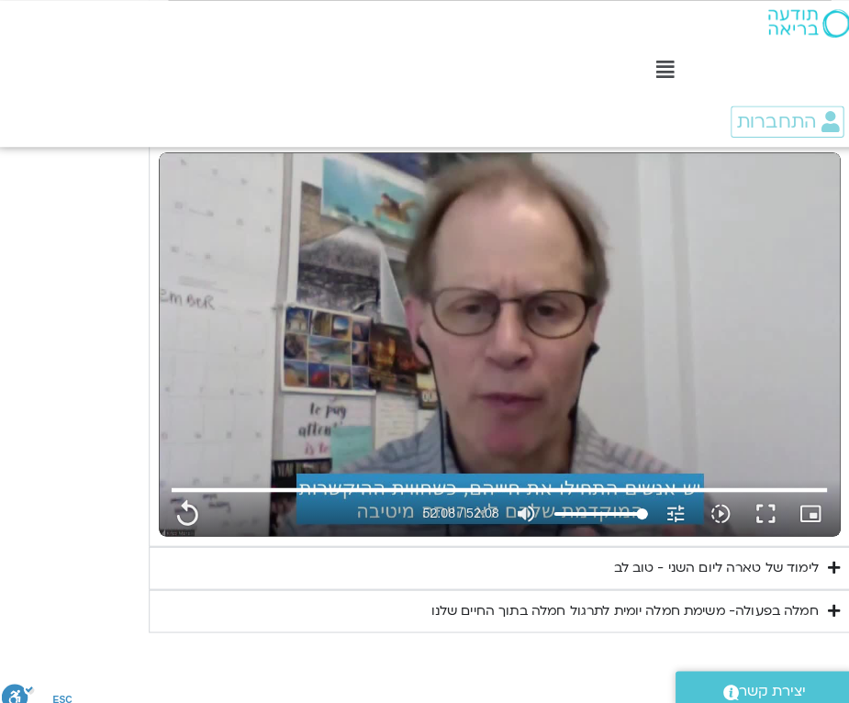
type input "3128.933333"
type input "3.95455104067171"
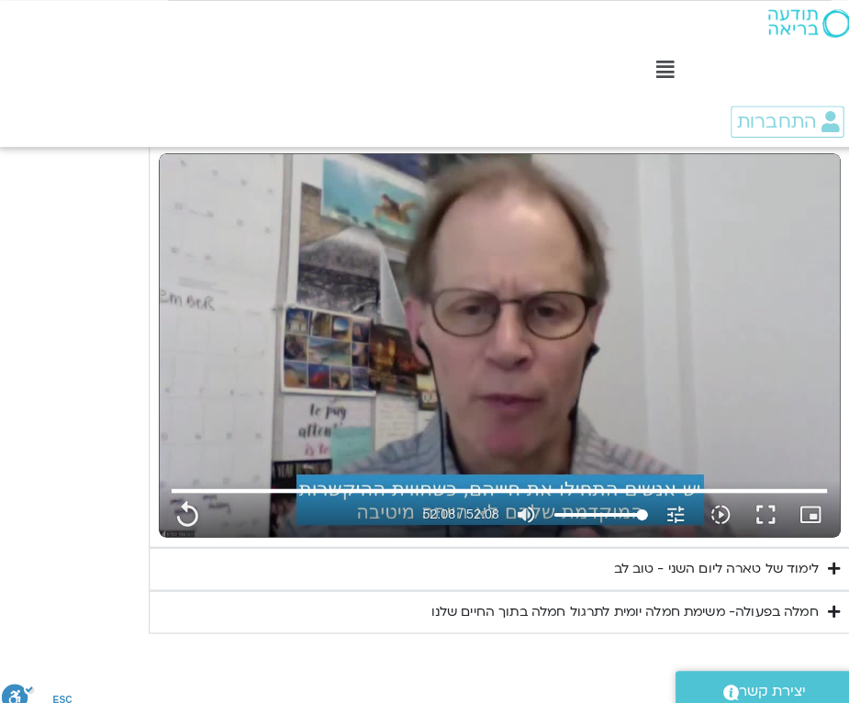
type input "3128.933333"
type input "3.95455104067171"
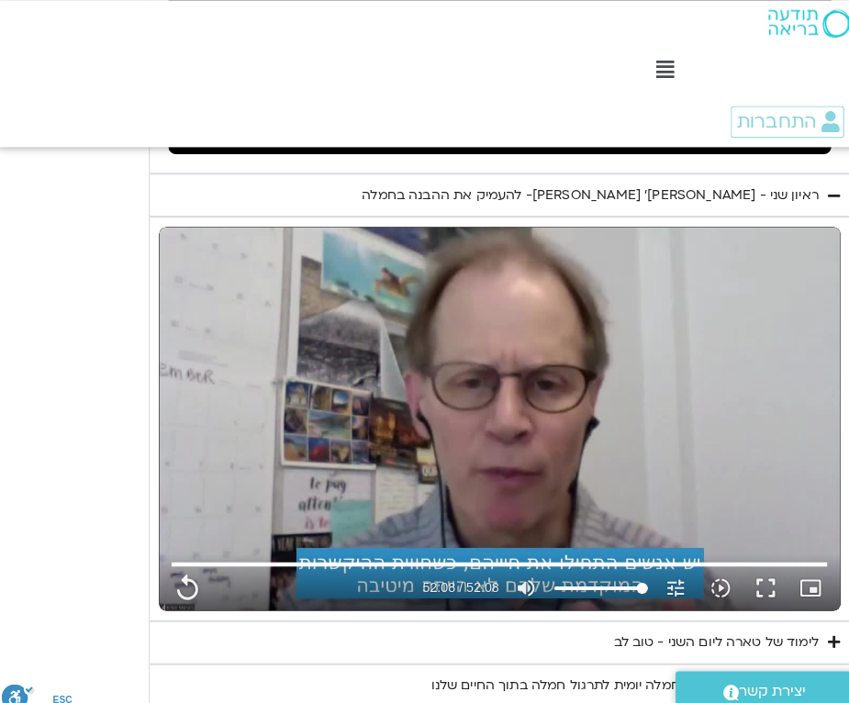
type input "3128.933333"
type input "3.95455104067171"
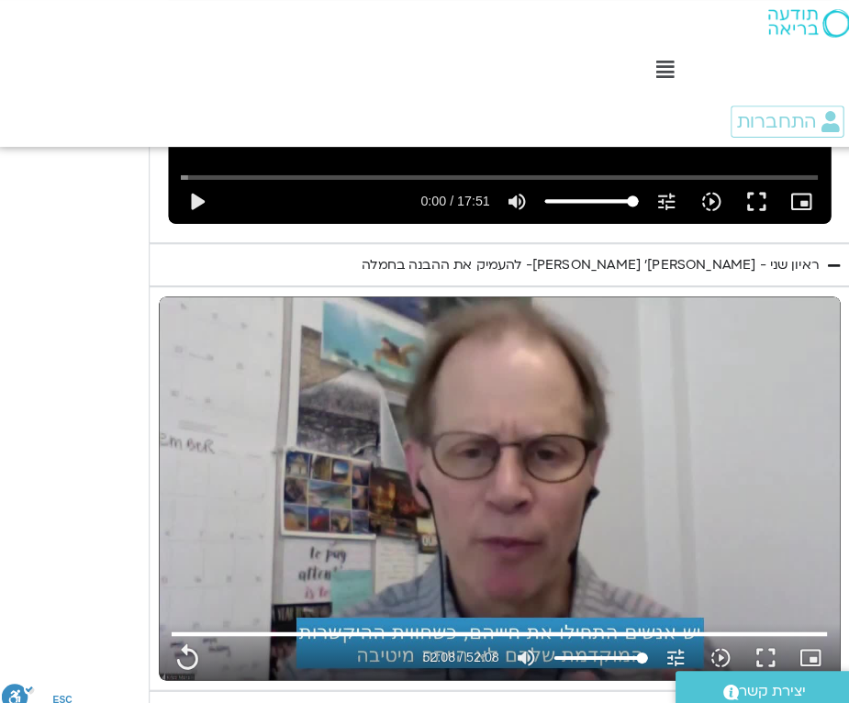
type input "3128.933333"
type input "3.95455104067171"
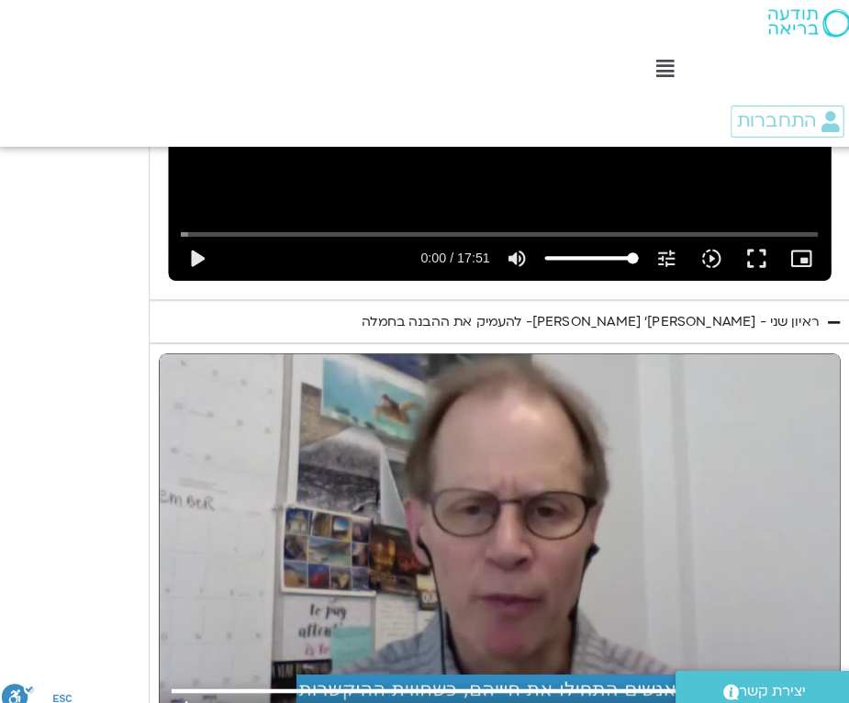
type input "3128.933333"
type input "3.95455104067171"
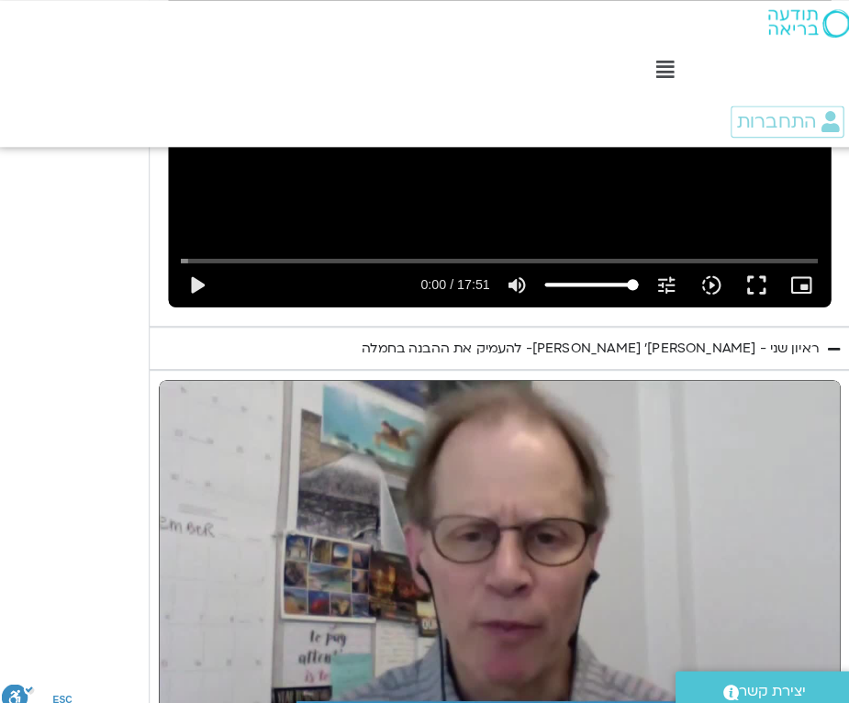
type input "3128.933333"
type input "3.95455104067171"
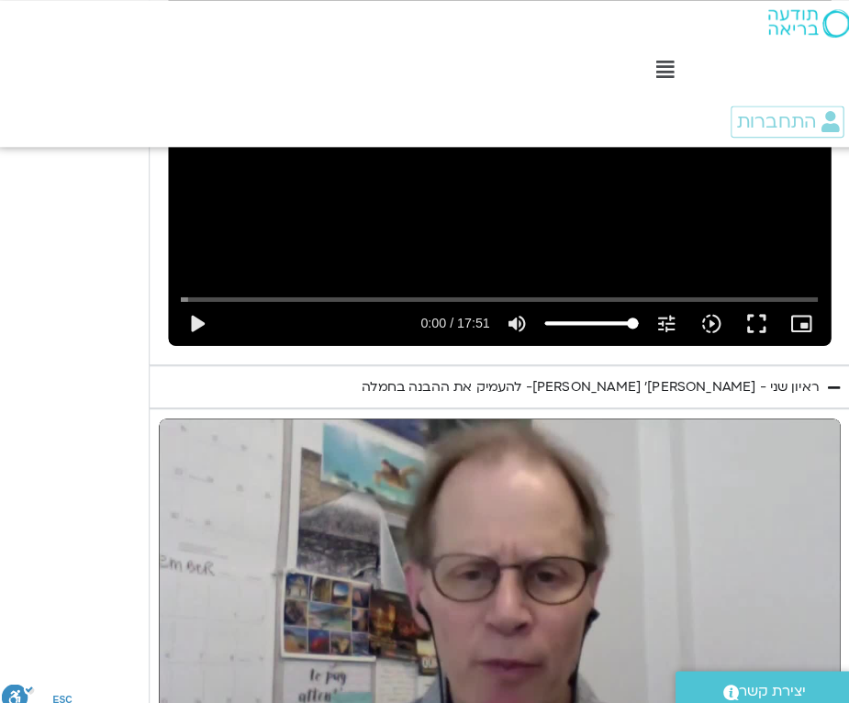
type input "3128.933333"
type input "3.95455104067171"
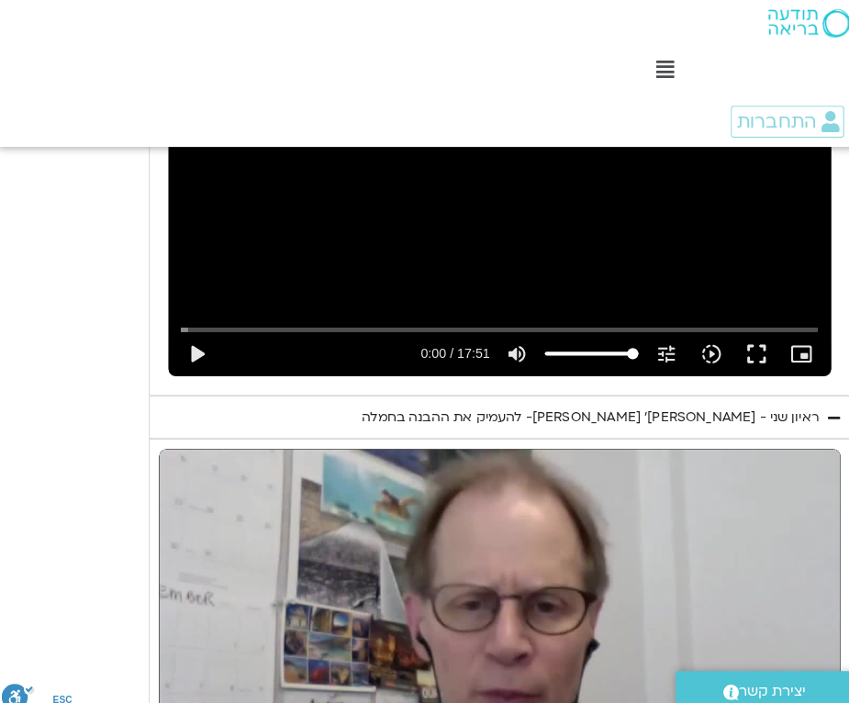
type input "3128.933333"
type input "3.95455104067171"
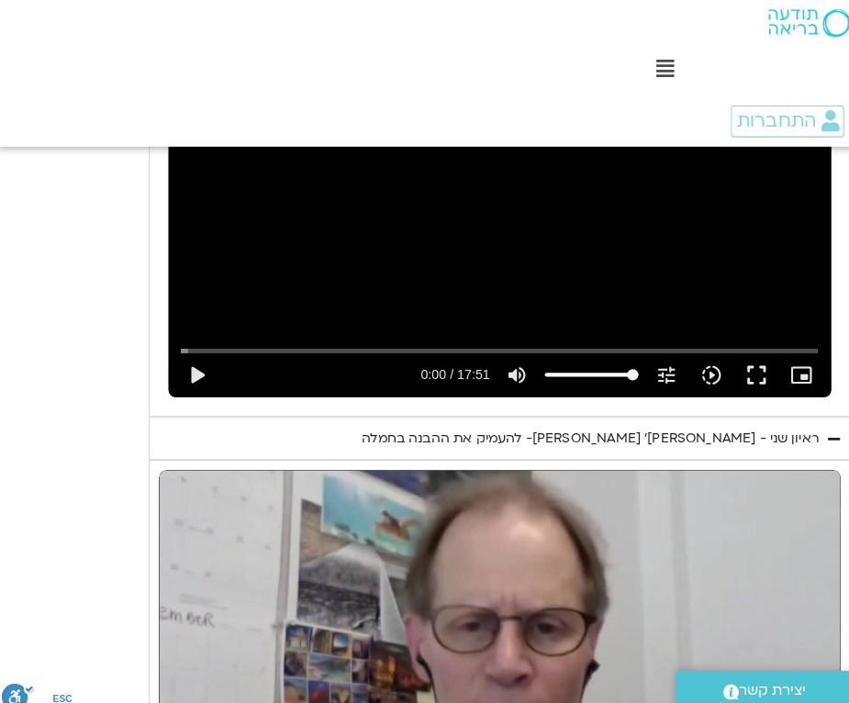
type input "3128.933333"
type input "3.95455104067171"
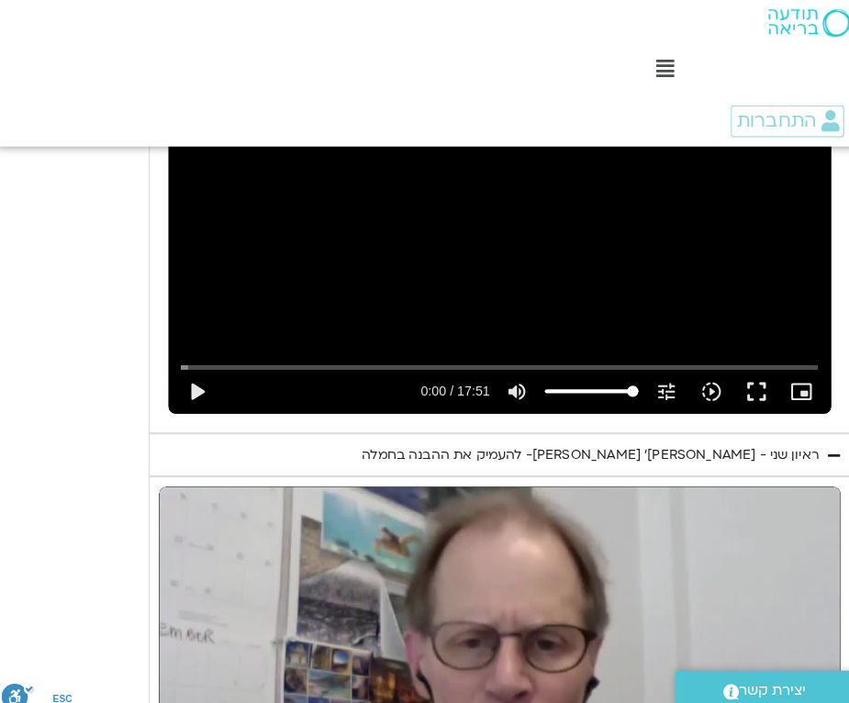
type input "3128.933333"
type input "3.95455104067171"
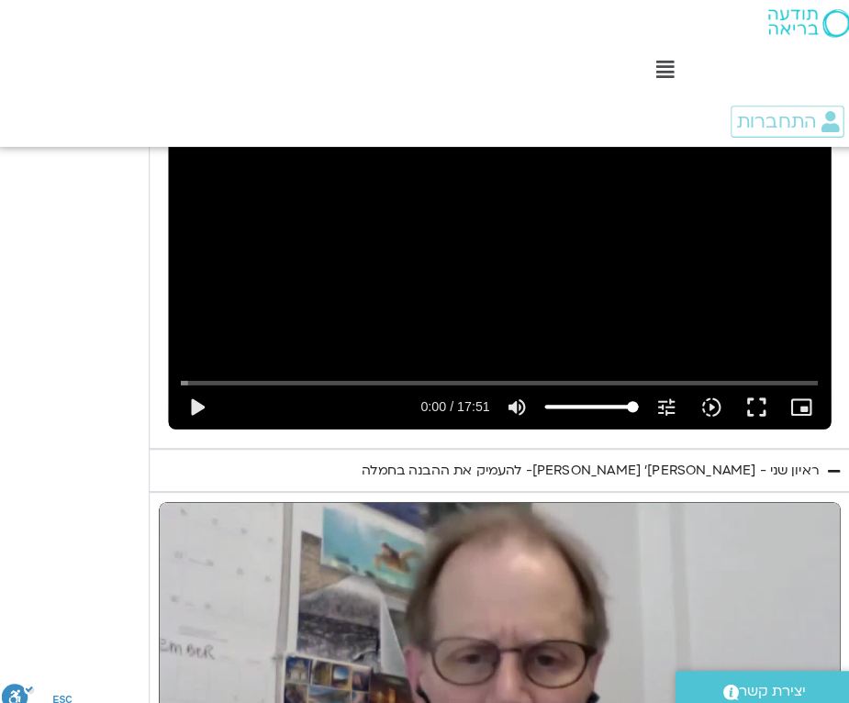
type input "3128.933333"
type input "3.95455104067171"
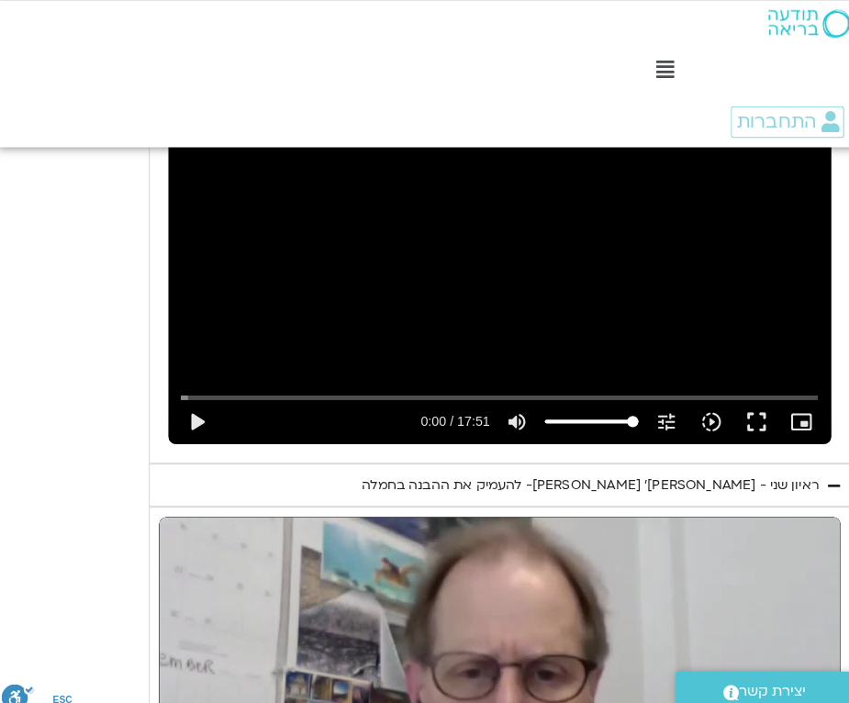
type input "3128.933333"
type input "3.95455104067171"
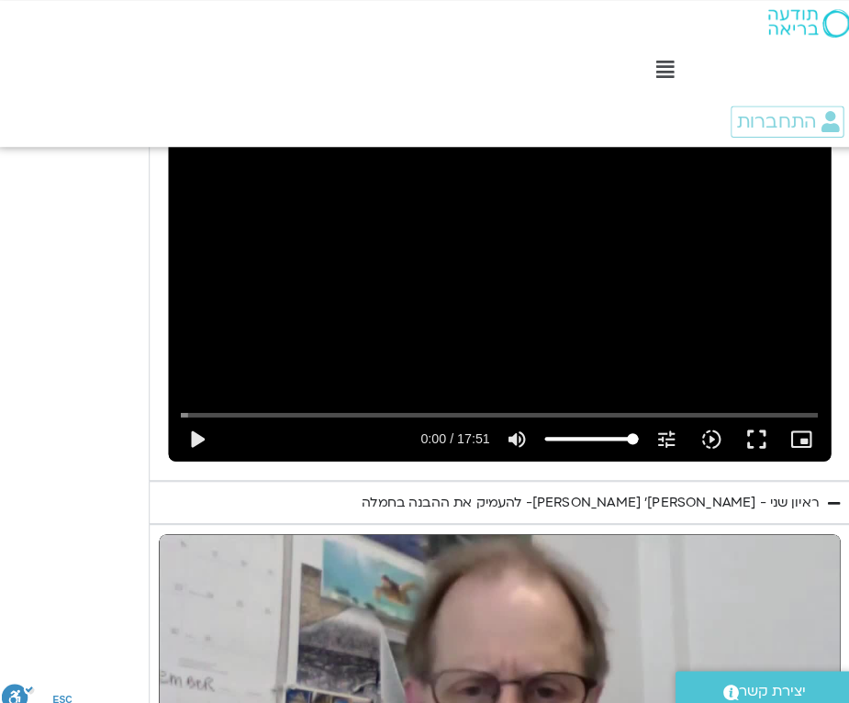
type input "3128.933333"
type input "3.95455104067171"
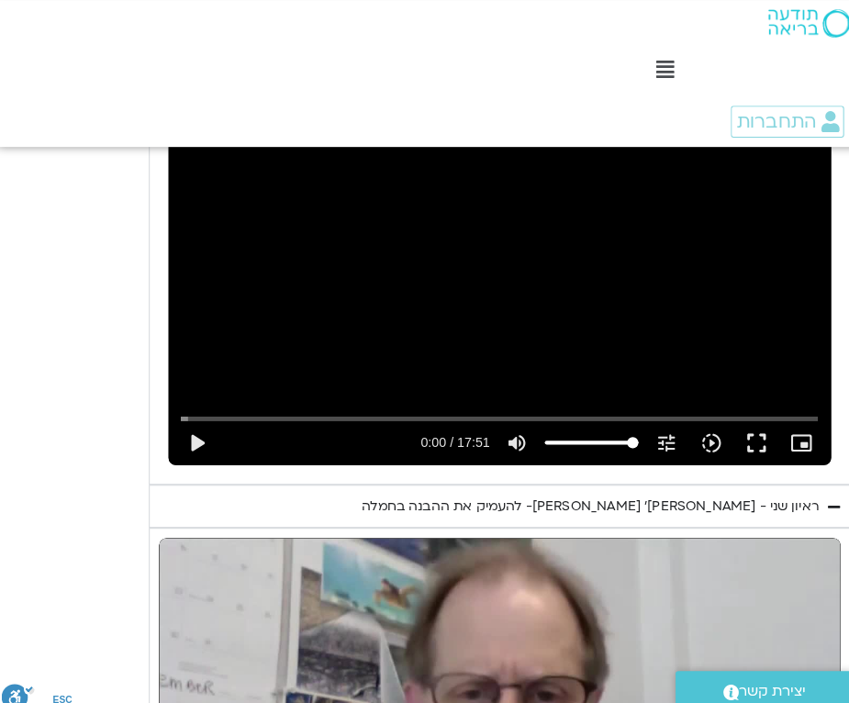
type input "3128.933333"
type input "3.95455104067171"
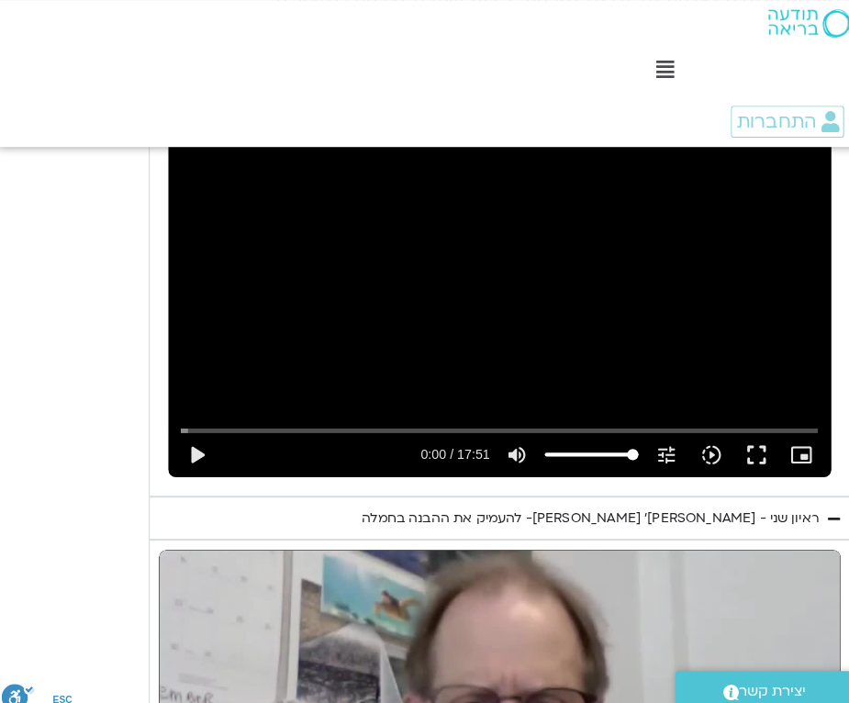
type input "3128.933333"
type input "3.95455104067171"
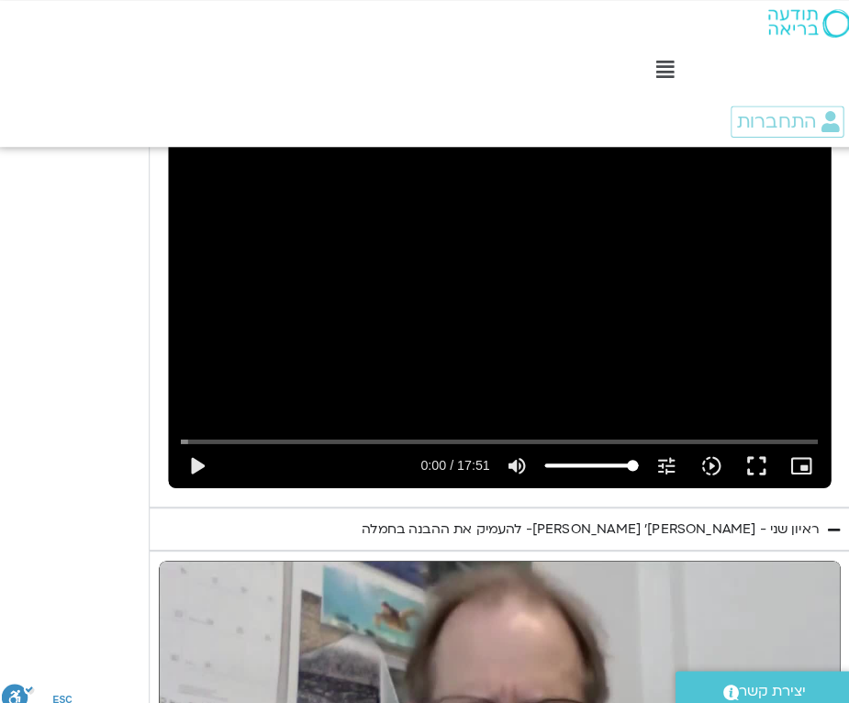
type input "3128.933333"
type input "3.95455104067171"
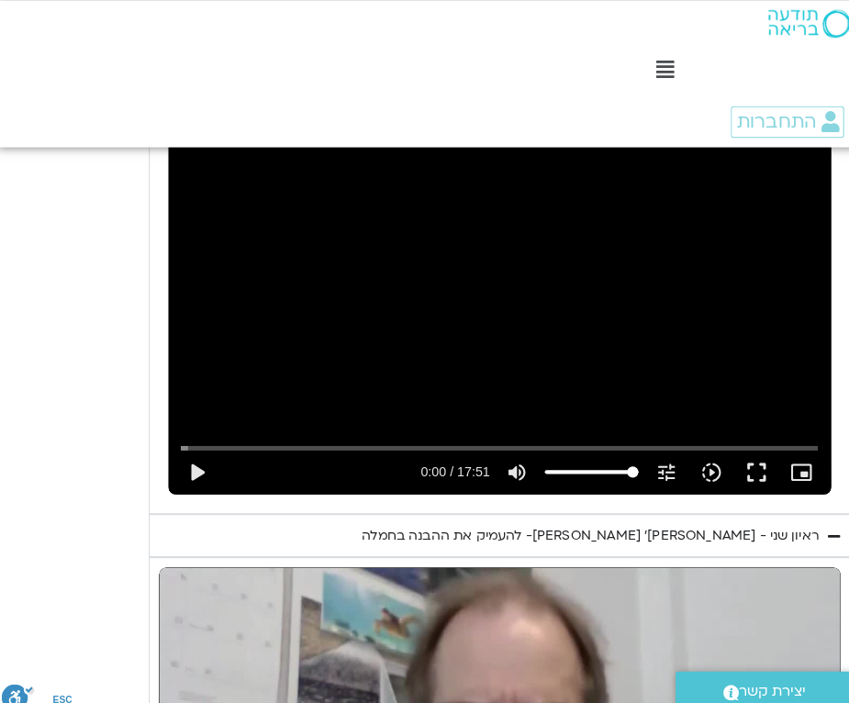
type input "3128.933333"
type input "3.95455104067171"
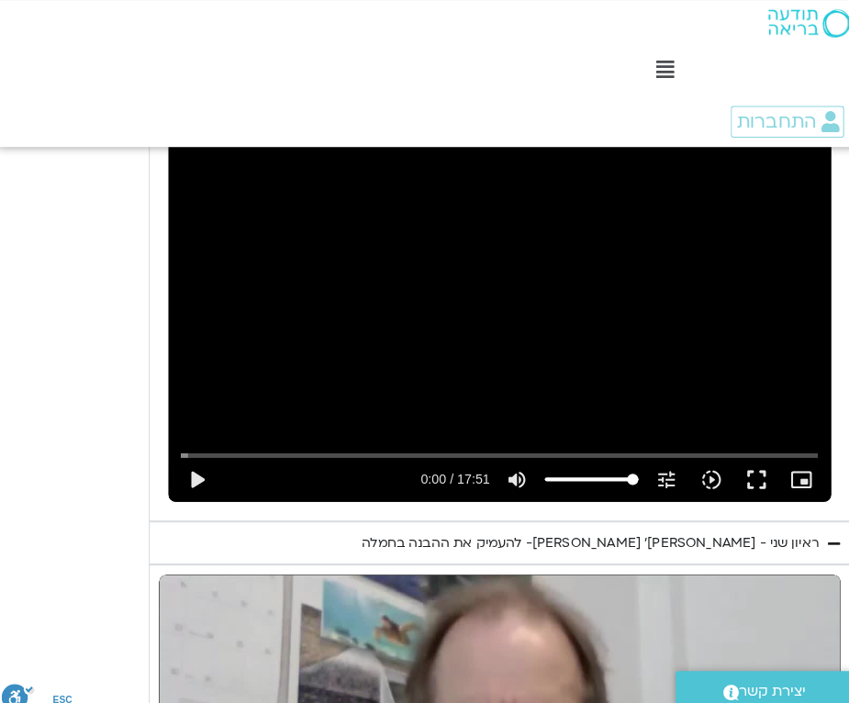
type input "3128.933333"
type input "3.95455104067171"
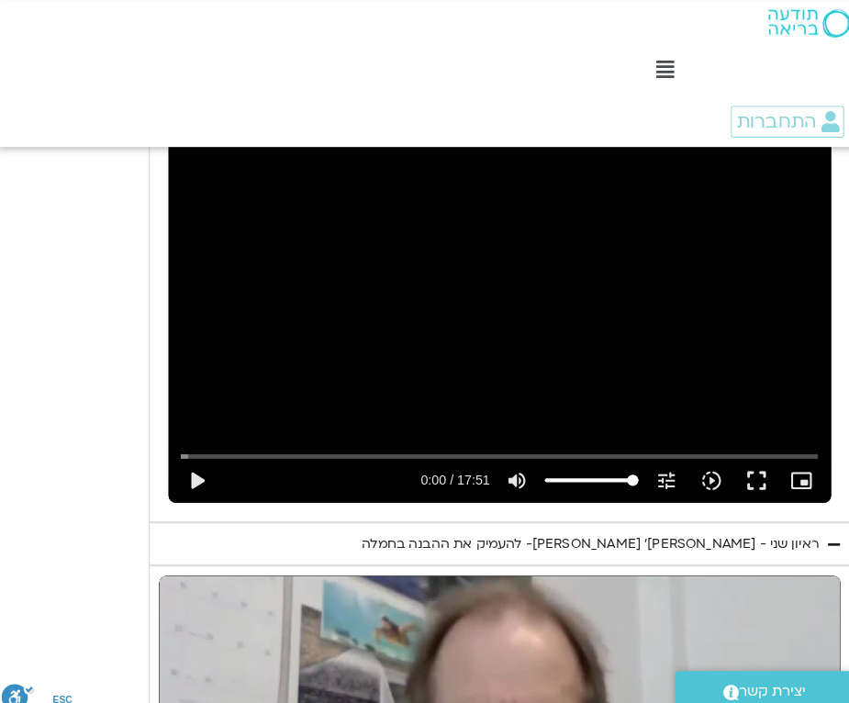
type input "3128.933333"
type input "3.95455104067171"
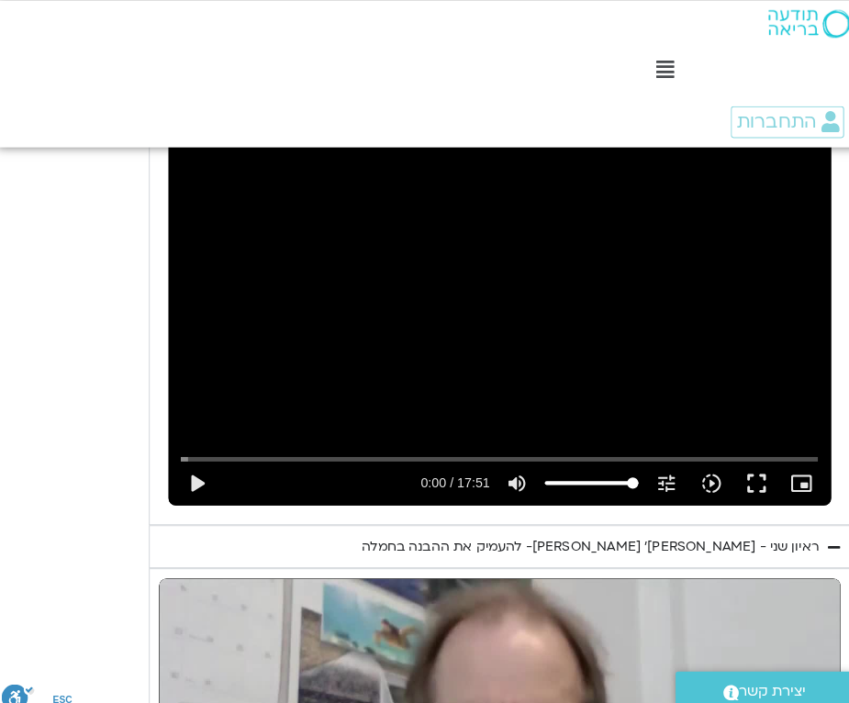
type input "3128.933333"
type input "3.95455104067171"
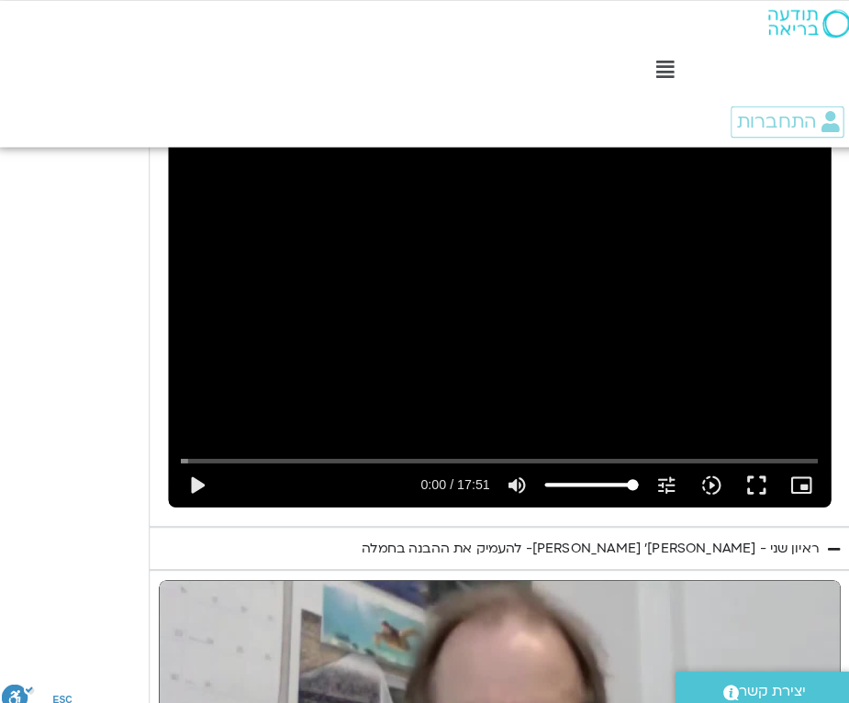
type input "3128.933333"
type input "3.95455104067171"
type input "3128.933333"
type input "3.95455104067171"
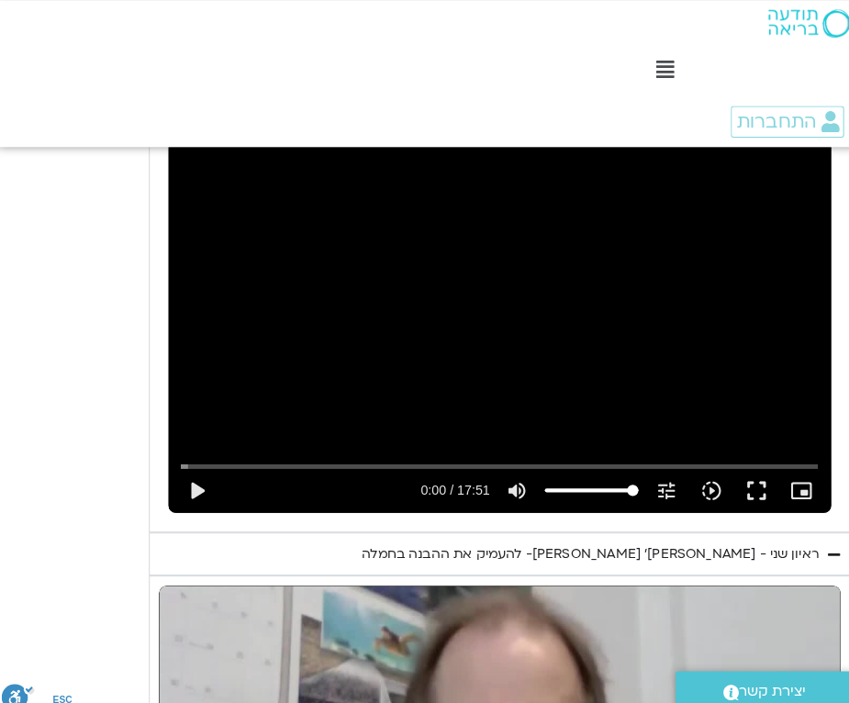
type input "3128.933333"
type input "3.95455104067171"
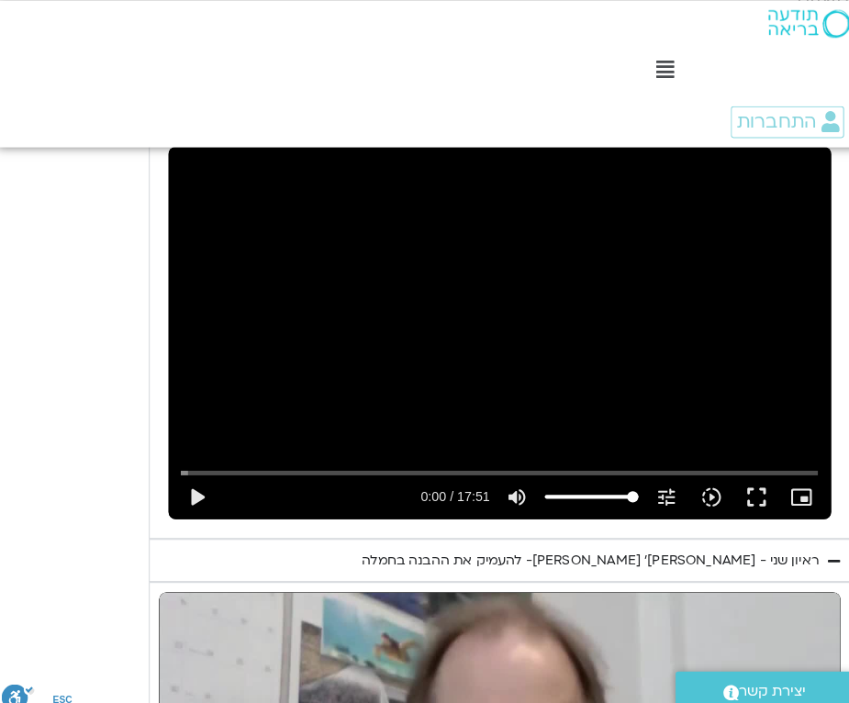
type input "3128.933333"
type input "3.95455104067171"
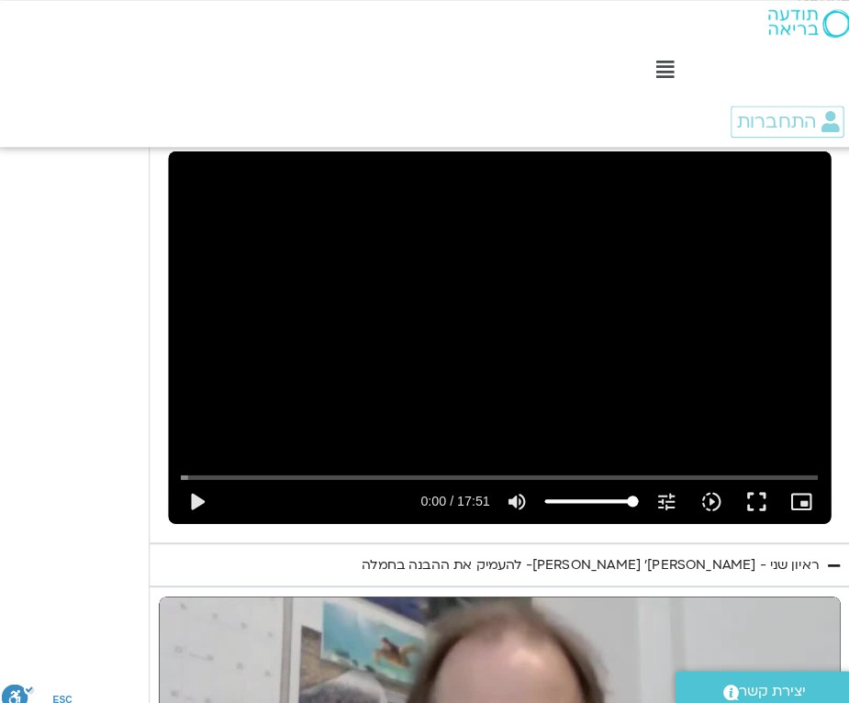
type input "3128.933333"
type input "3.95455104067171"
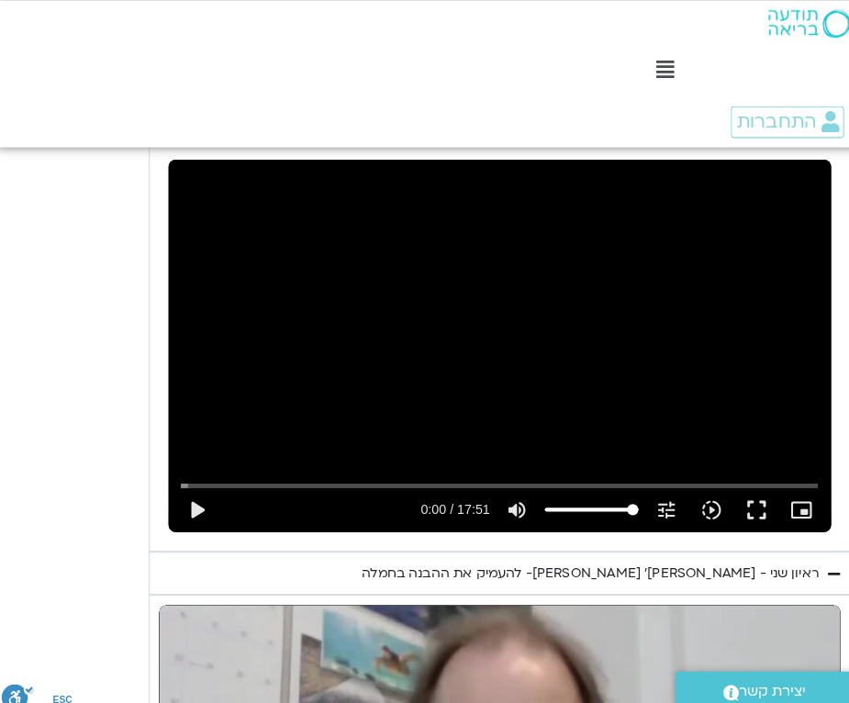
type input "3128.933333"
type input "3.95455104067171"
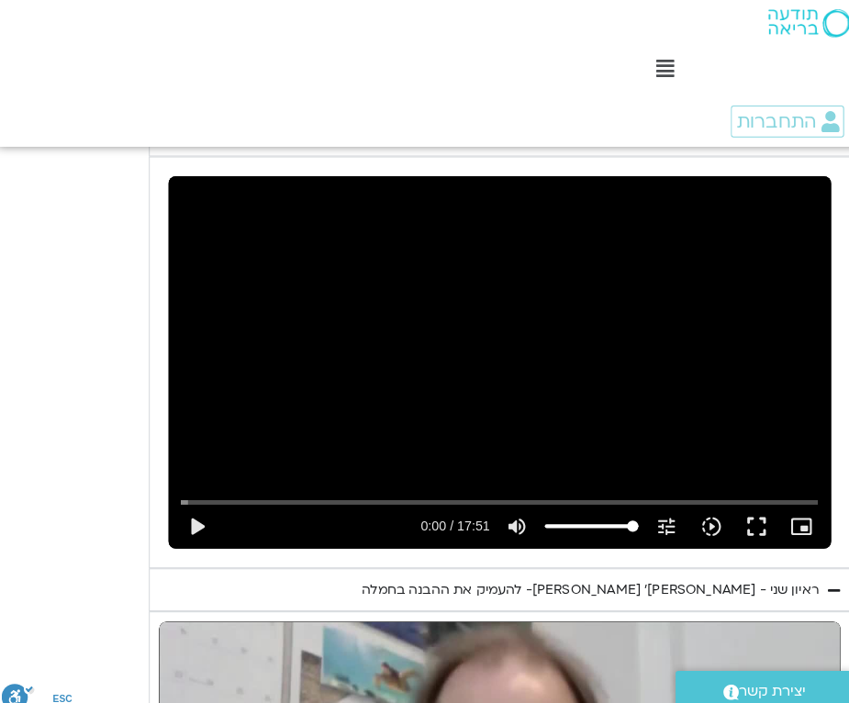
type input "3128.933333"
type input "3.95455104067171"
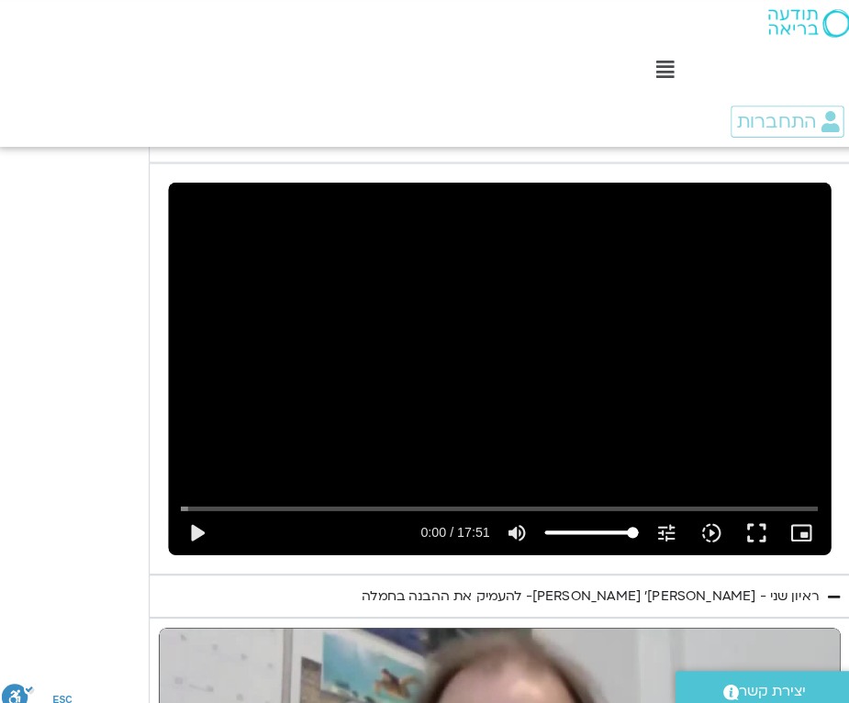
type input "3128.933333"
type input "3.95455104067171"
type input "3128.933333"
type input "3.95455104067171"
type input "3128.933333"
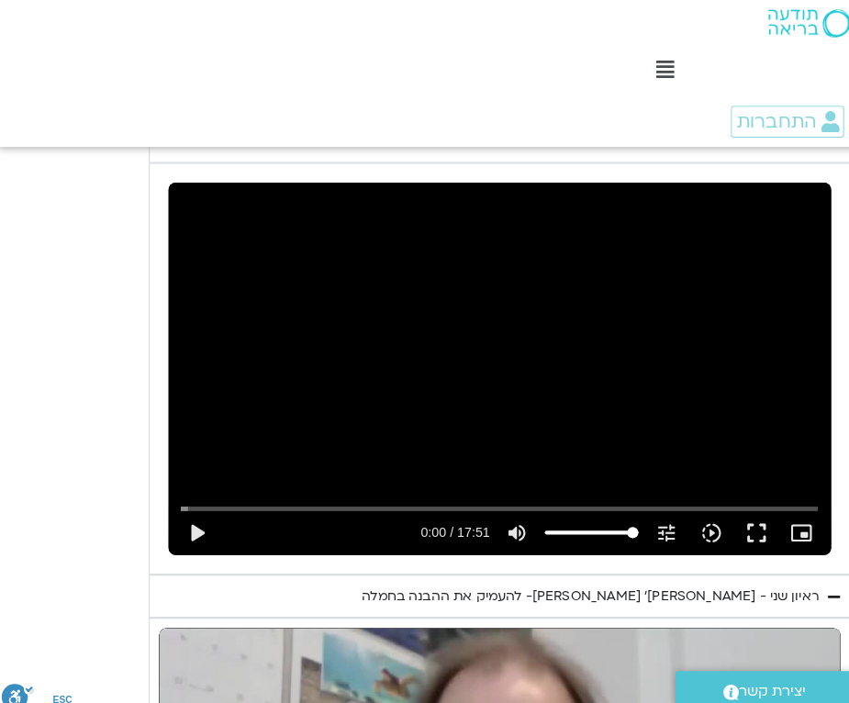
type input "3.95455104067171"
type input "3128.933333"
type input "3.95455104067171"
type input "3128.933333"
type input "3.95455104067171"
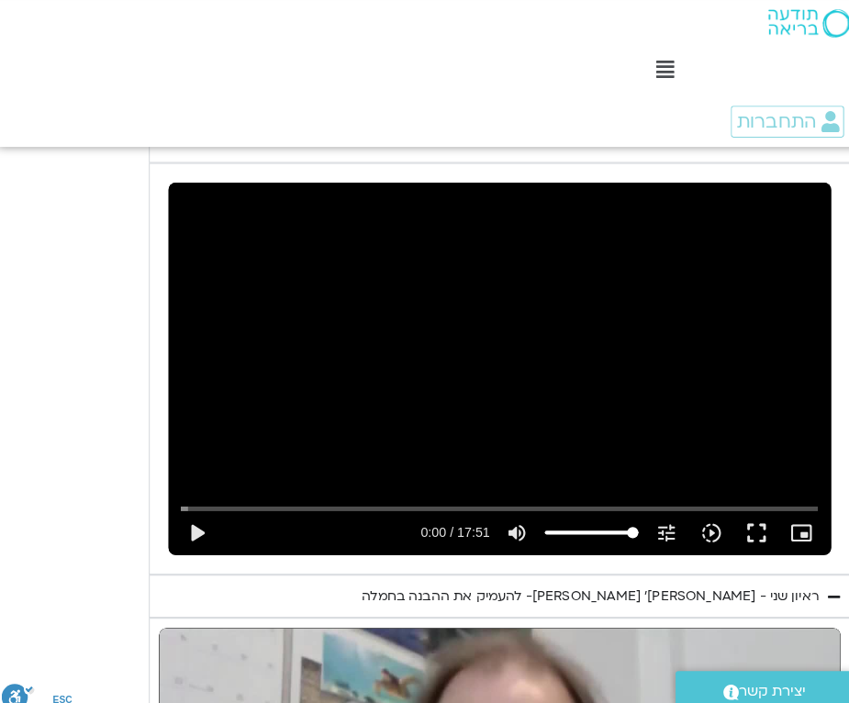
type input "3128.933333"
type input "3.95455104067171"
click at [178, 500] on button "play_arrow" at bounding box center [196, 522] width 44 height 44
type input "3128.933333"
type input "3.95455104067171"
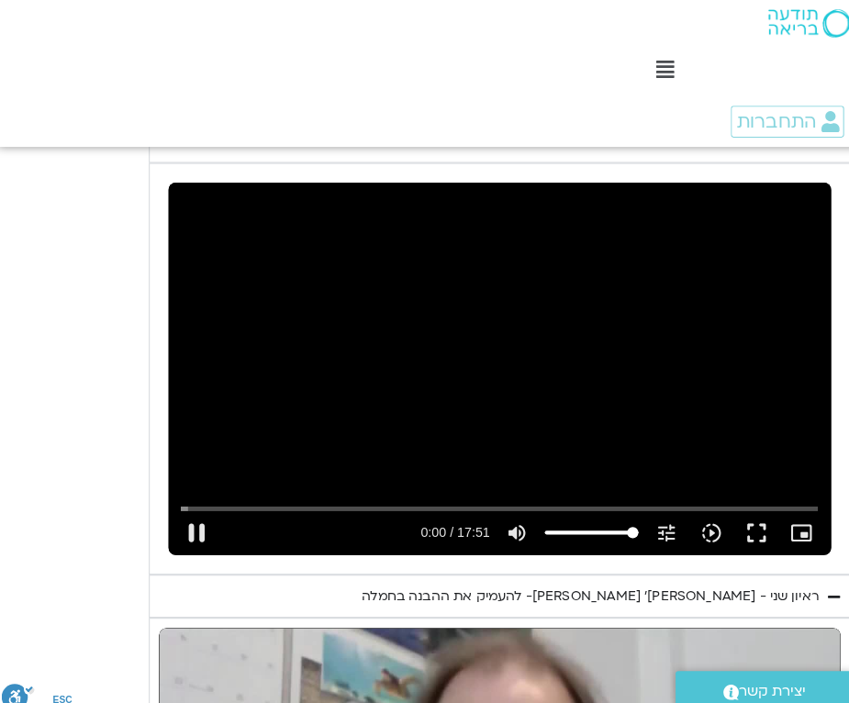
type input "3128.933333"
type input "3.95455104067171"
click at [186, 500] on button "play_arrow" at bounding box center [196, 522] width 44 height 44
click at [174, 500] on button "play_arrow" at bounding box center [196, 522] width 44 height 44
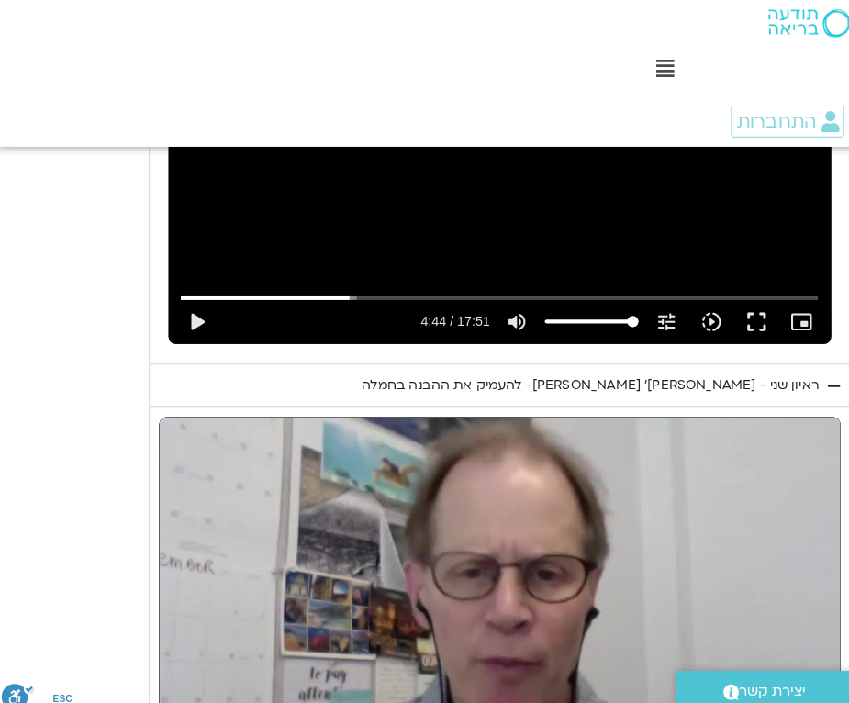
scroll to position [5769, 12]
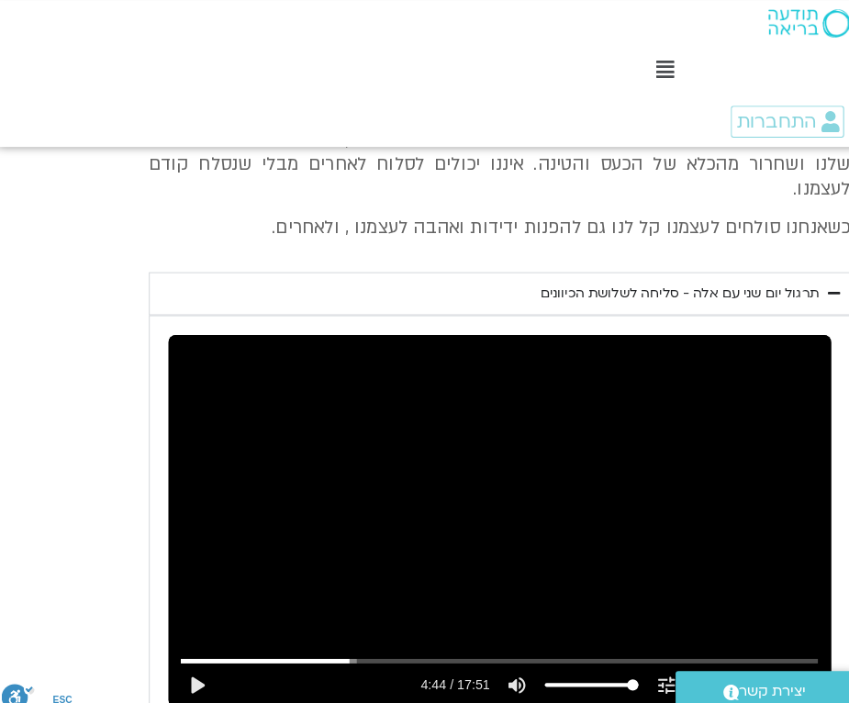
click at [174, 650] on button "play_arrow" at bounding box center [196, 672] width 44 height 44
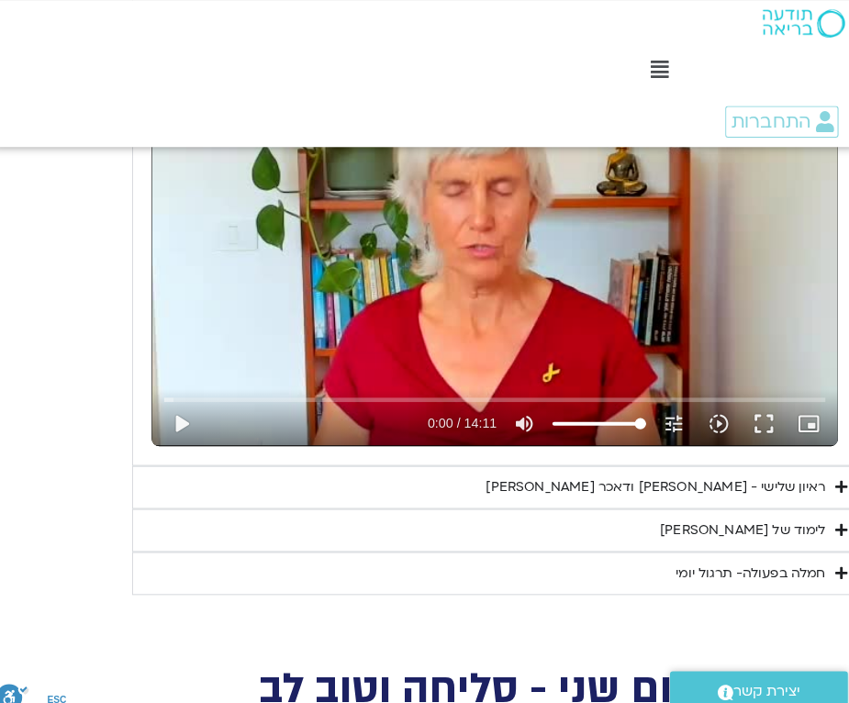
scroll to position [4704, 0]
